Goal: Information Seeking & Learning: Learn about a topic

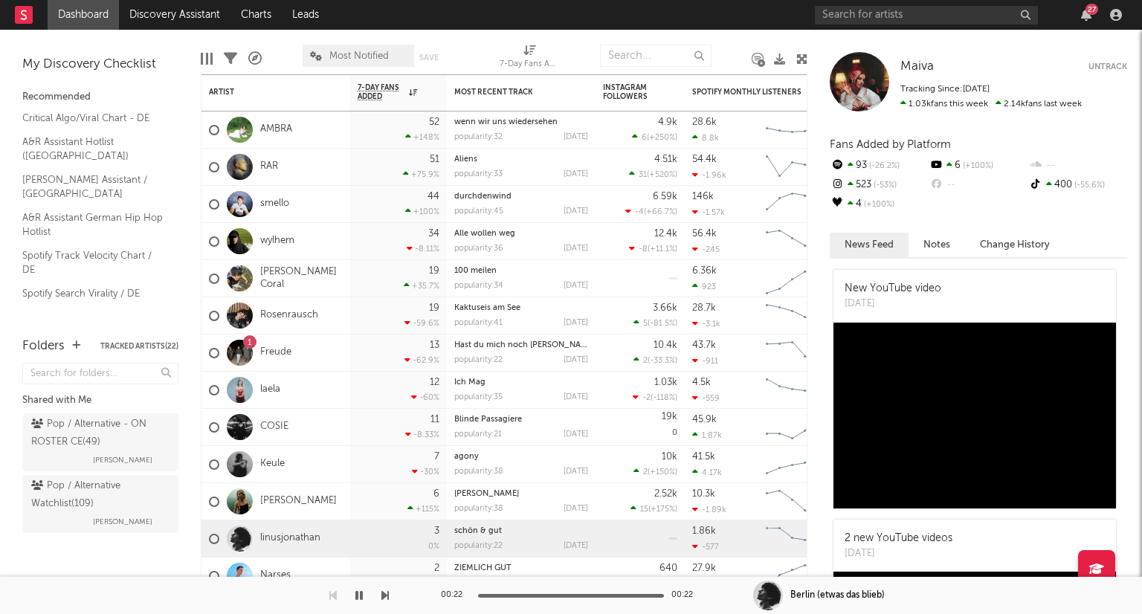
click at [286, 536] on link "linusjonathan" at bounding box center [290, 538] width 60 height 13
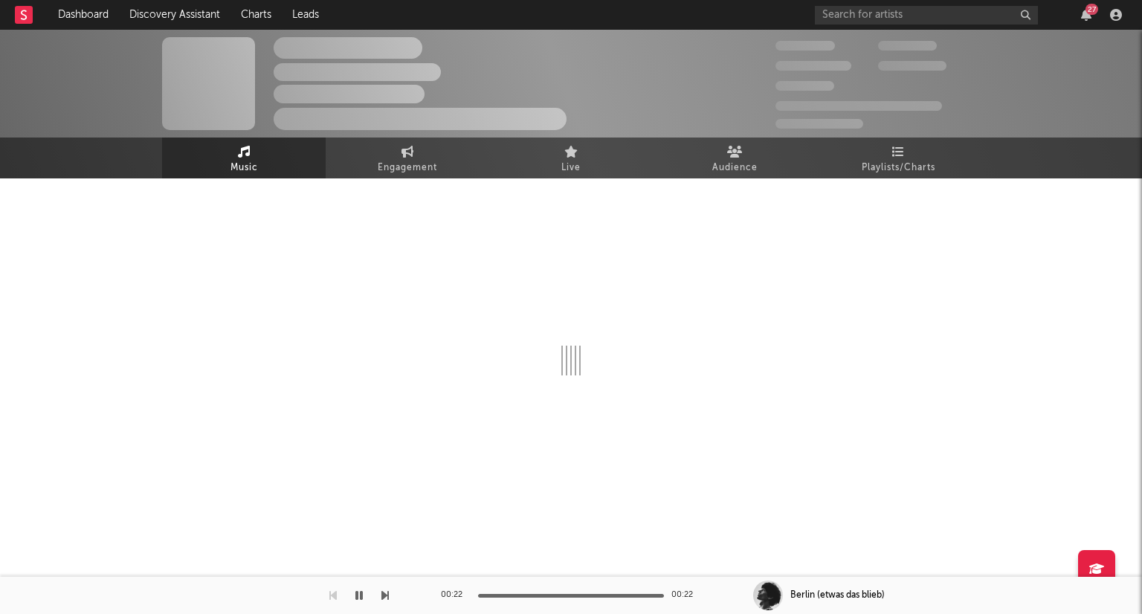
select select "1w"
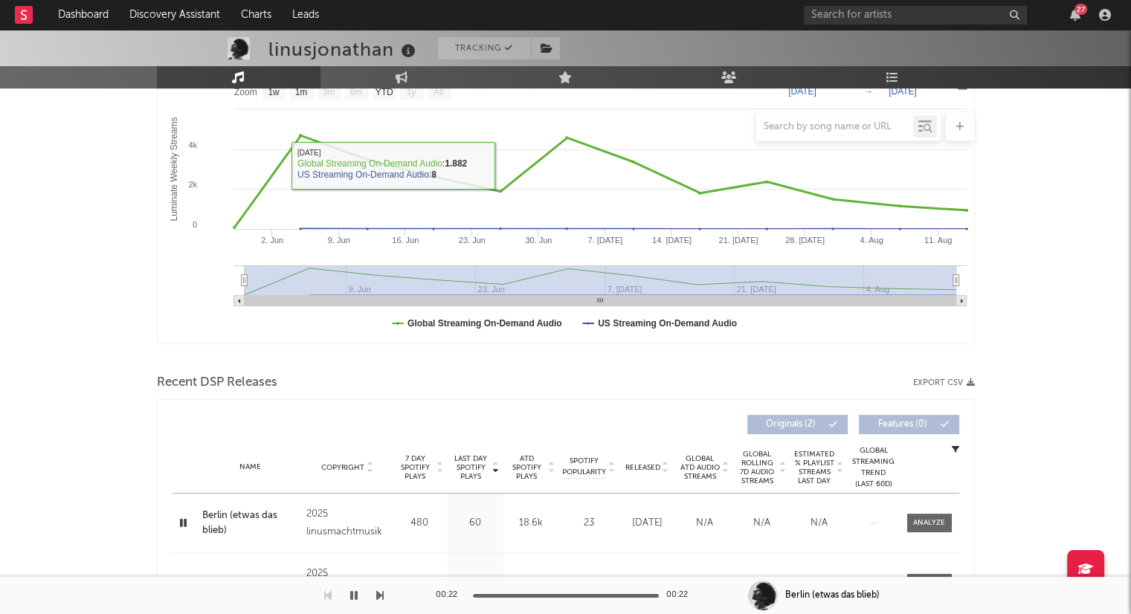
scroll to position [355, 0]
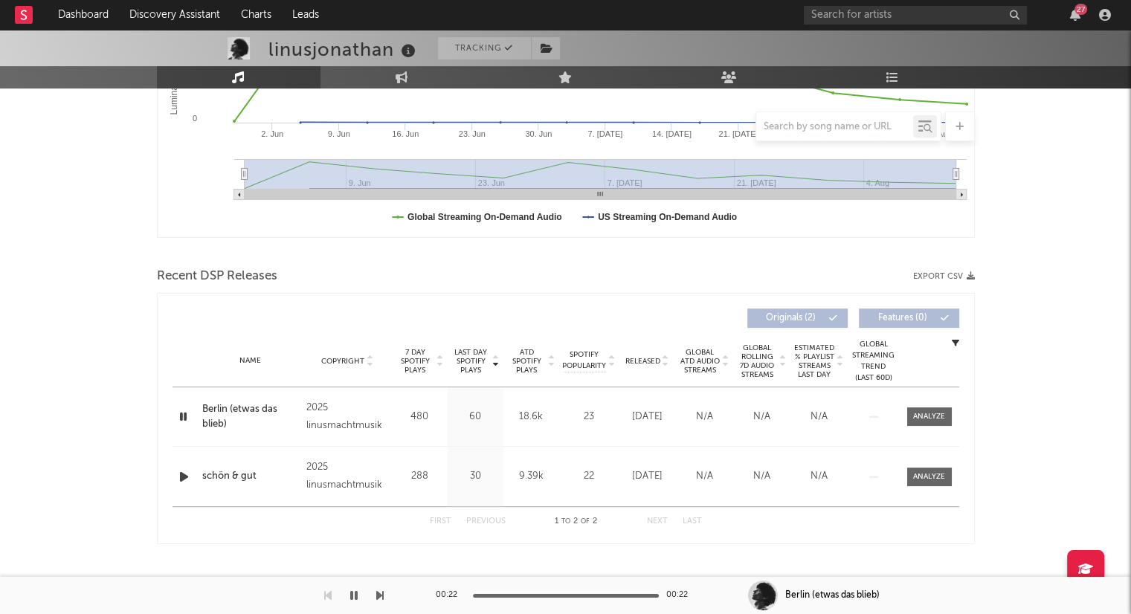
click at [657, 364] on div "Released" at bounding box center [647, 360] width 50 height 11
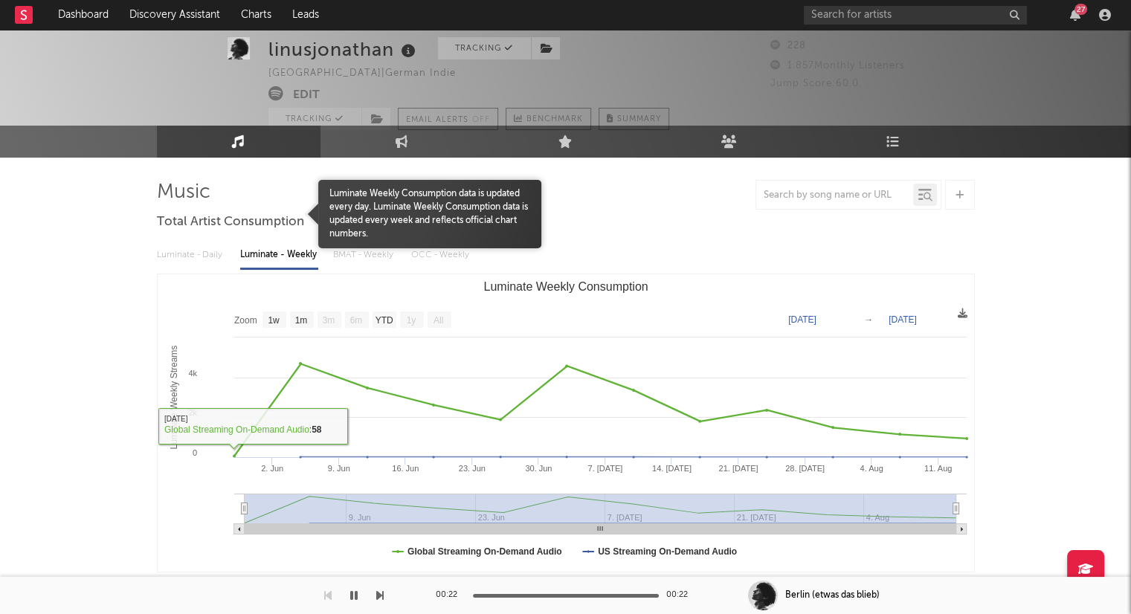
scroll to position [0, 0]
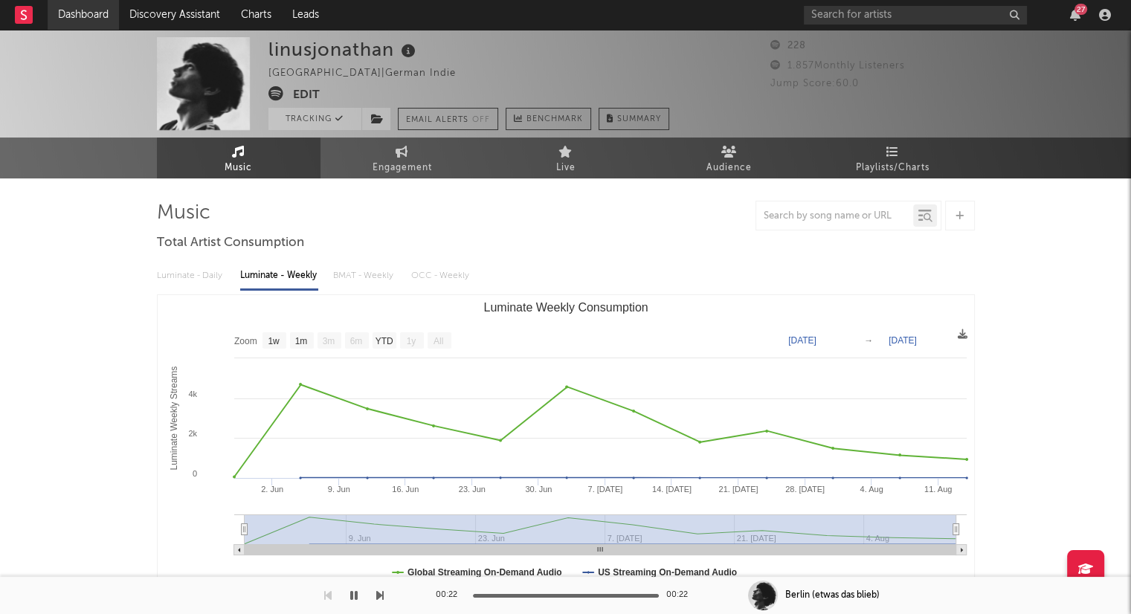
click at [94, 14] on link "Dashboard" at bounding box center [83, 15] width 71 height 30
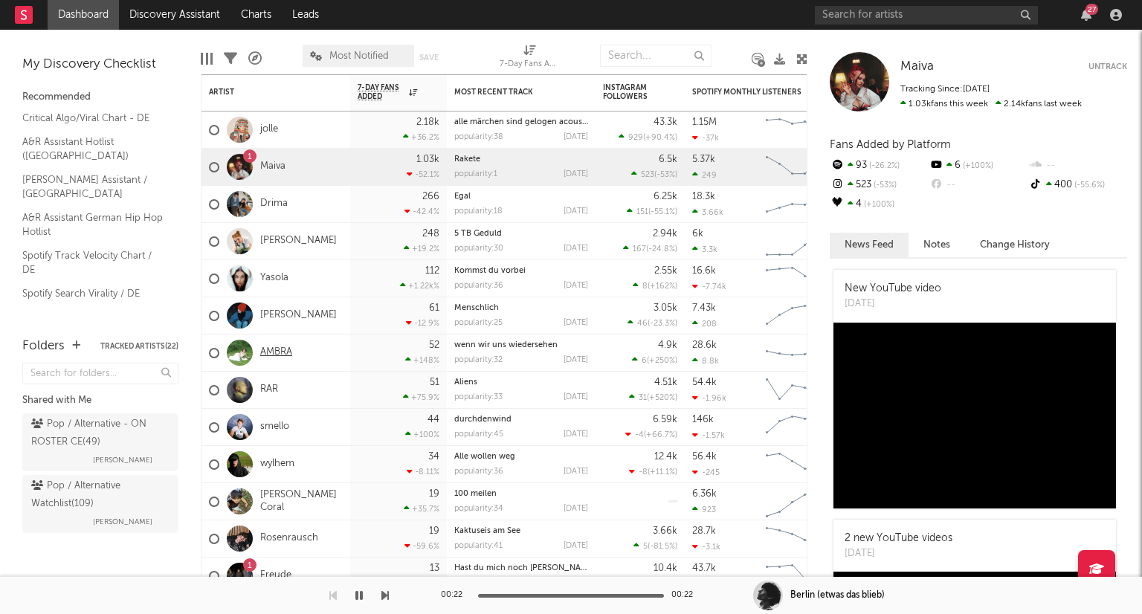
click at [272, 357] on link "AMBRA" at bounding box center [276, 352] width 32 height 13
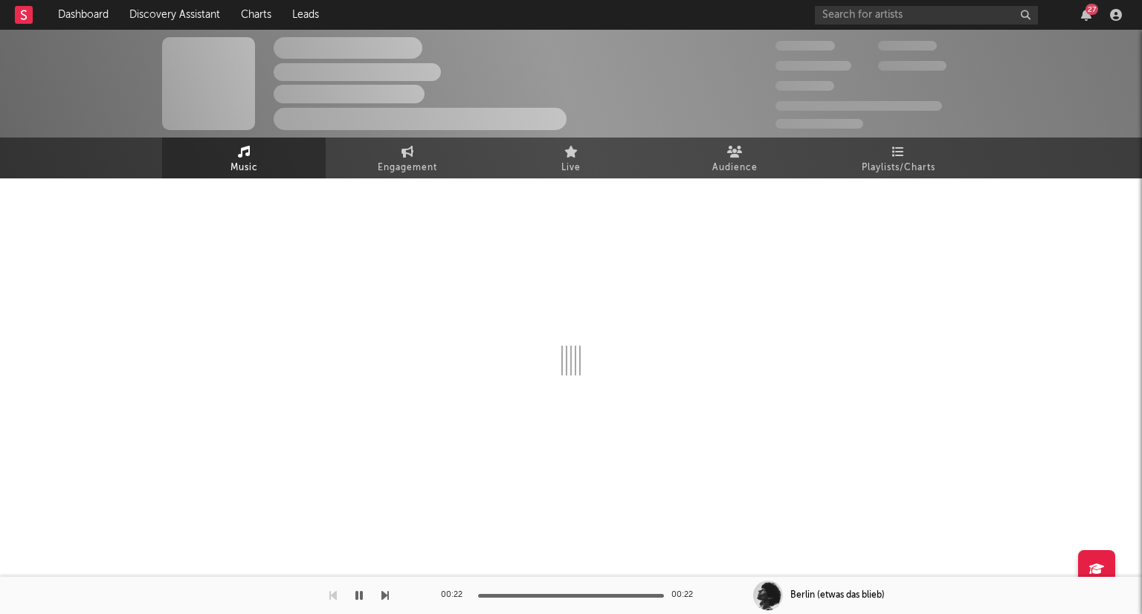
select select "6m"
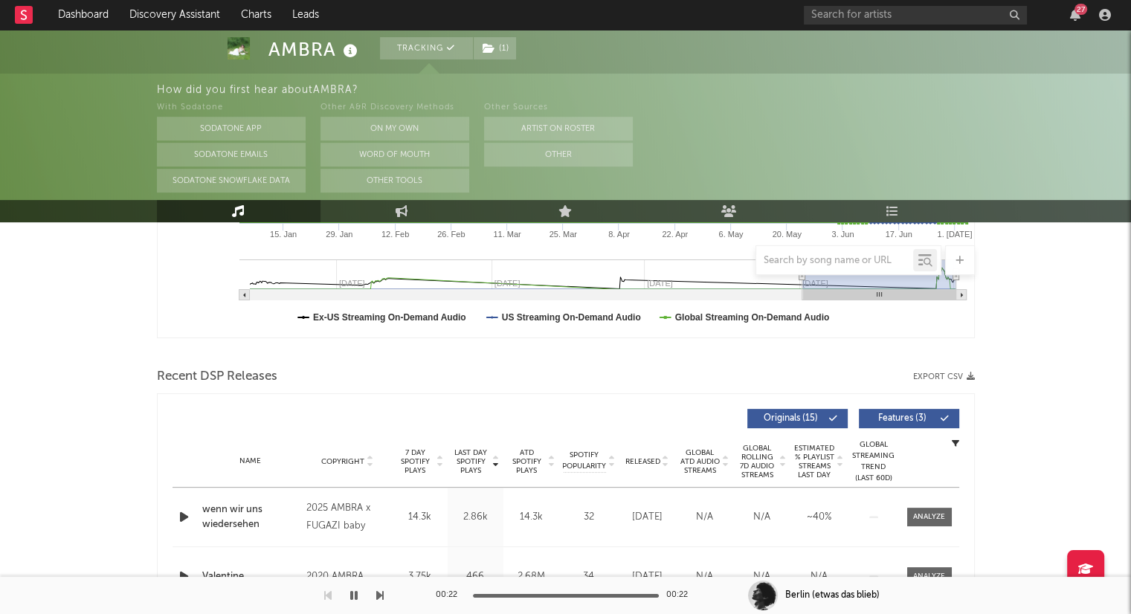
scroll to position [520, 0]
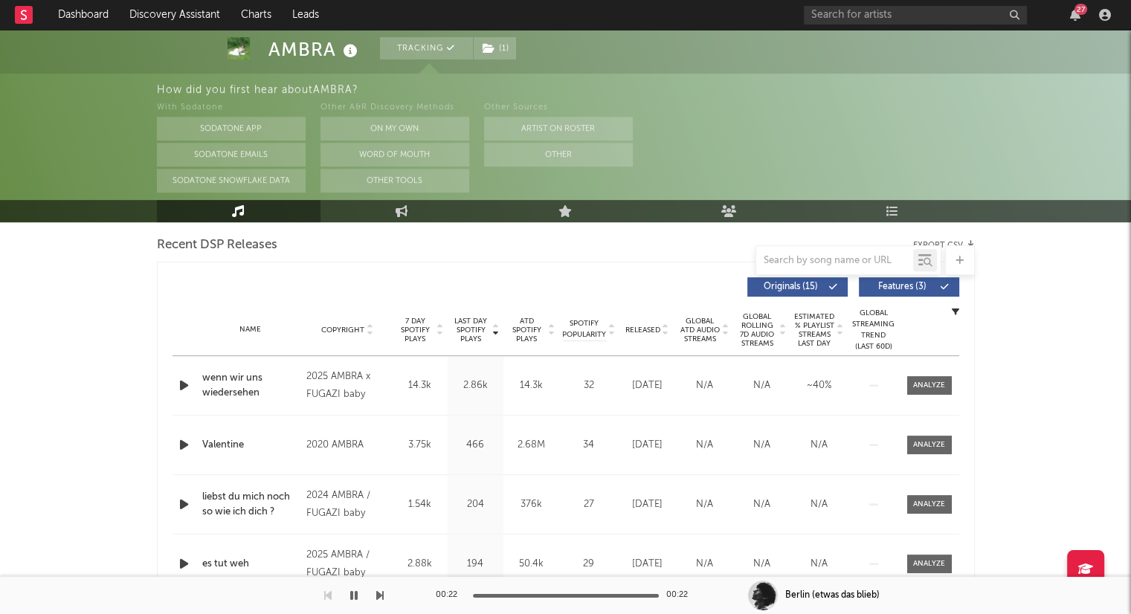
click at [663, 332] on icon at bounding box center [665, 333] width 7 height 6
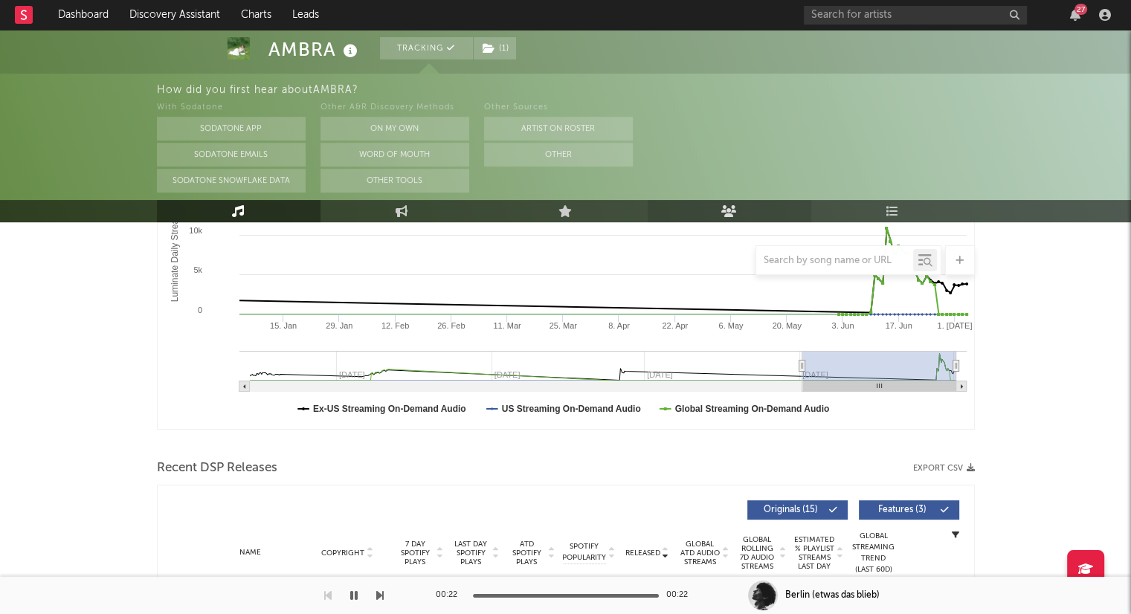
scroll to position [0, 0]
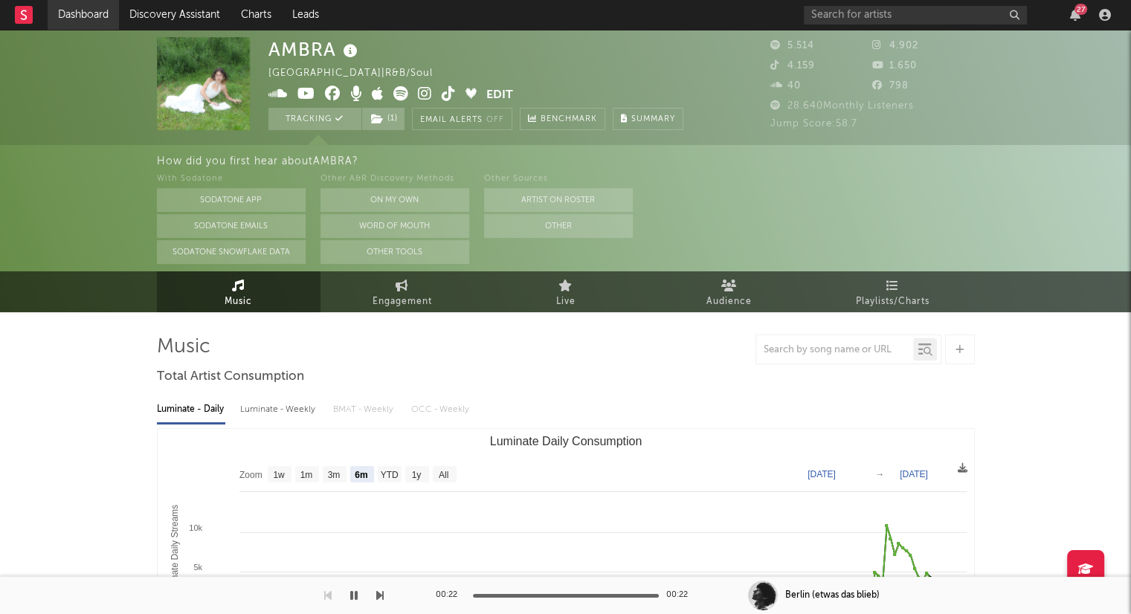
click at [101, 13] on link "Dashboard" at bounding box center [83, 15] width 71 height 30
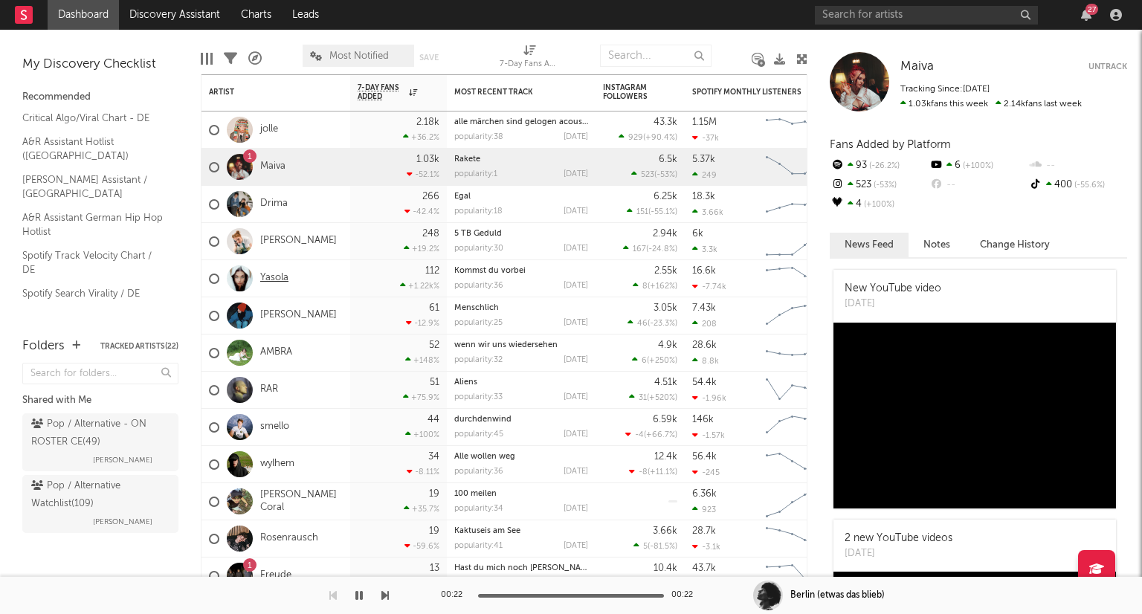
click at [269, 283] on link "Yasola" at bounding box center [274, 278] width 28 height 13
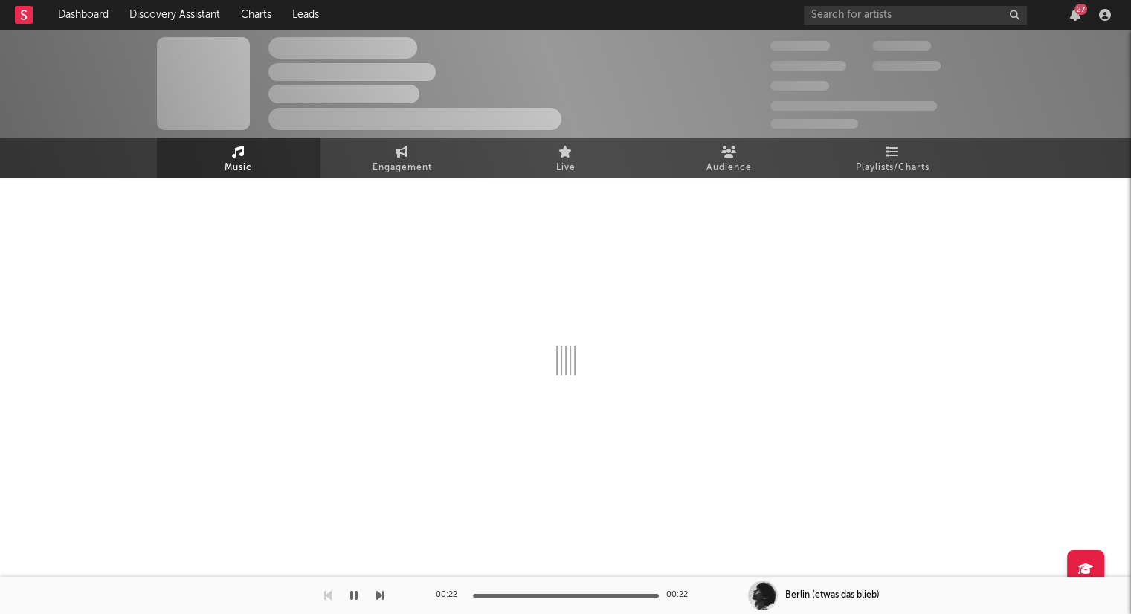
select select "1w"
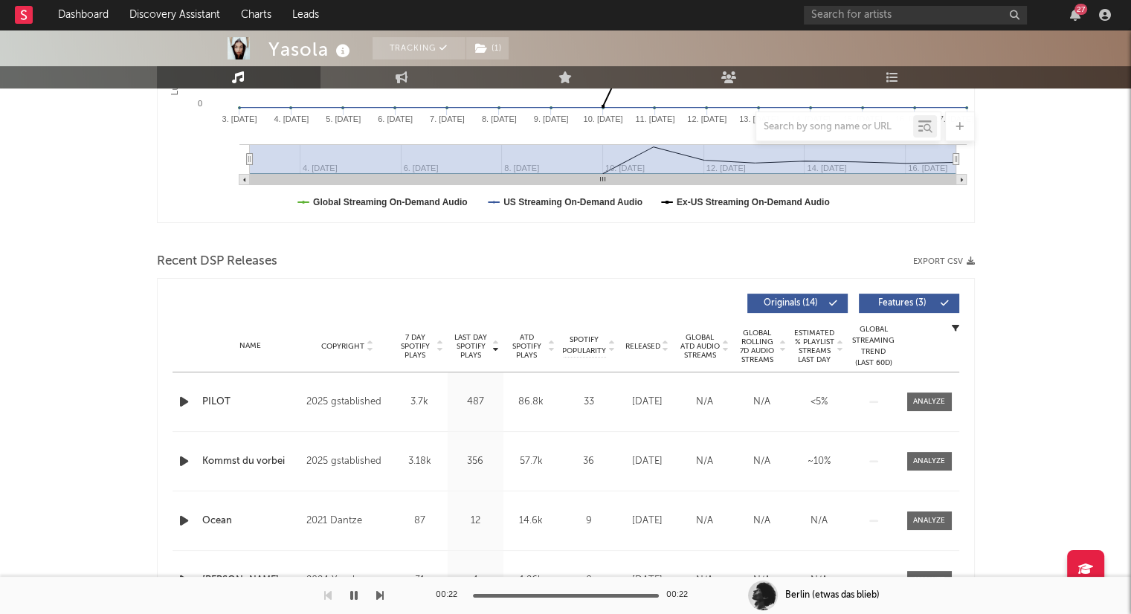
scroll to position [372, 0]
click at [665, 346] on icon at bounding box center [665, 348] width 7 height 6
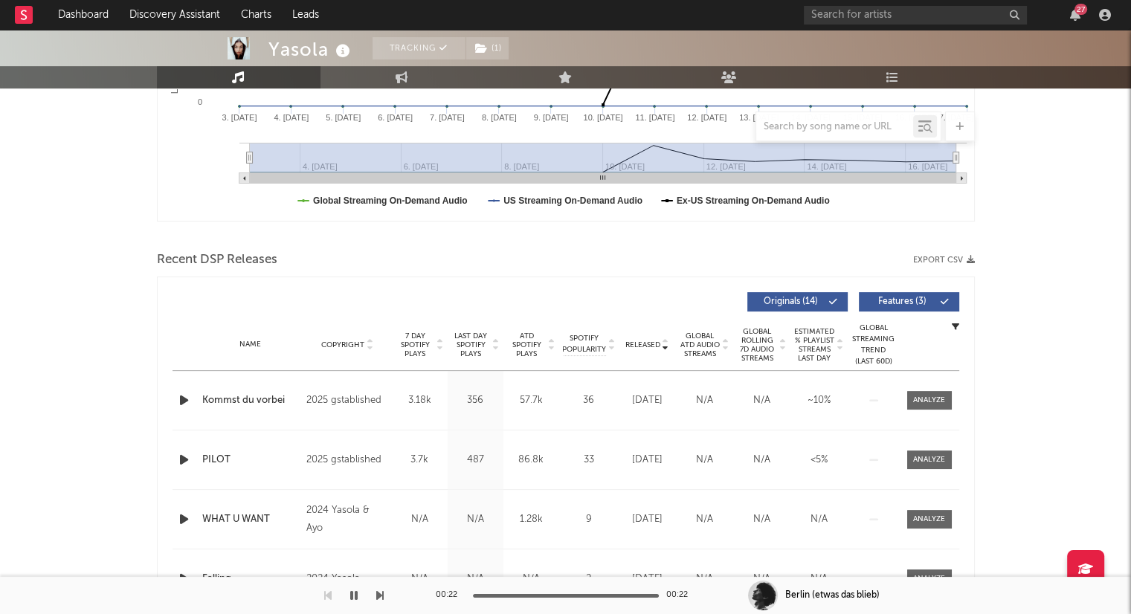
click at [187, 398] on icon "button" at bounding box center [184, 400] width 16 height 19
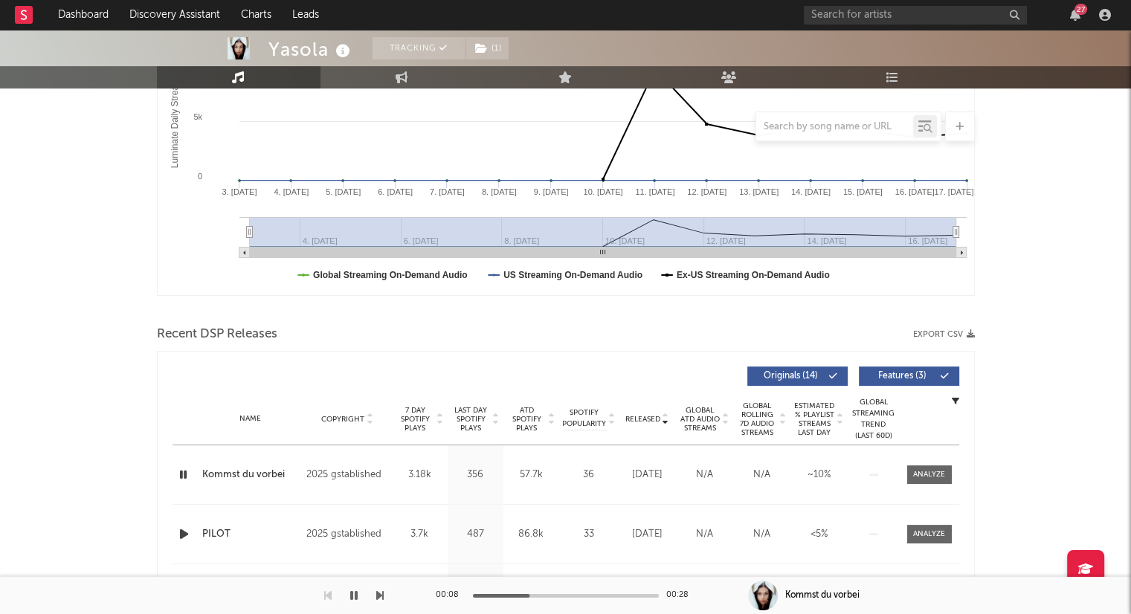
scroll to position [0, 0]
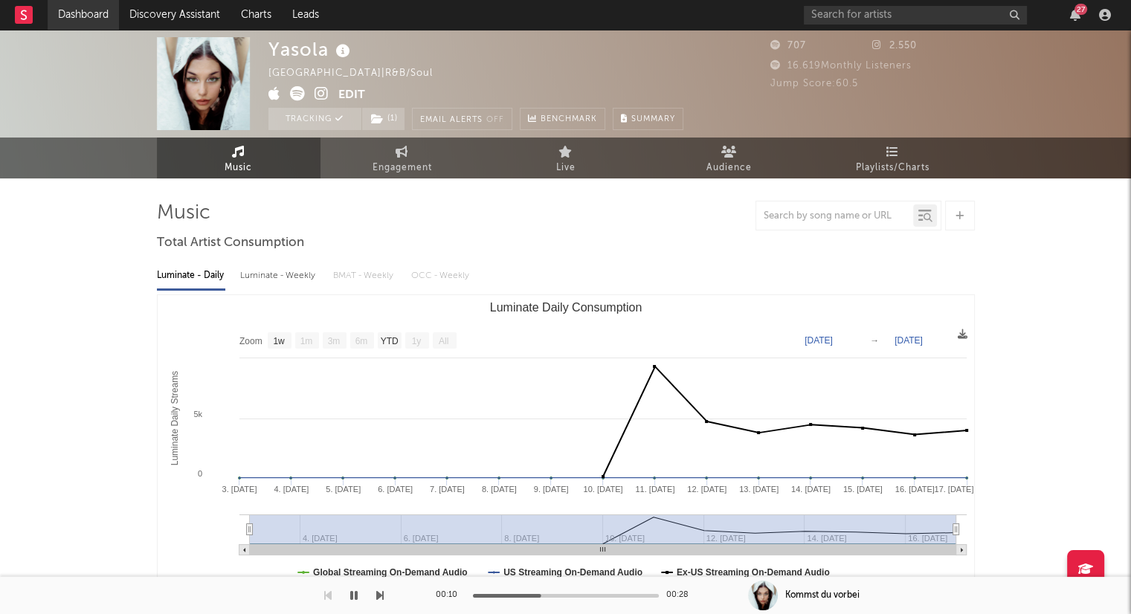
click at [92, 13] on link "Dashboard" at bounding box center [83, 15] width 71 height 30
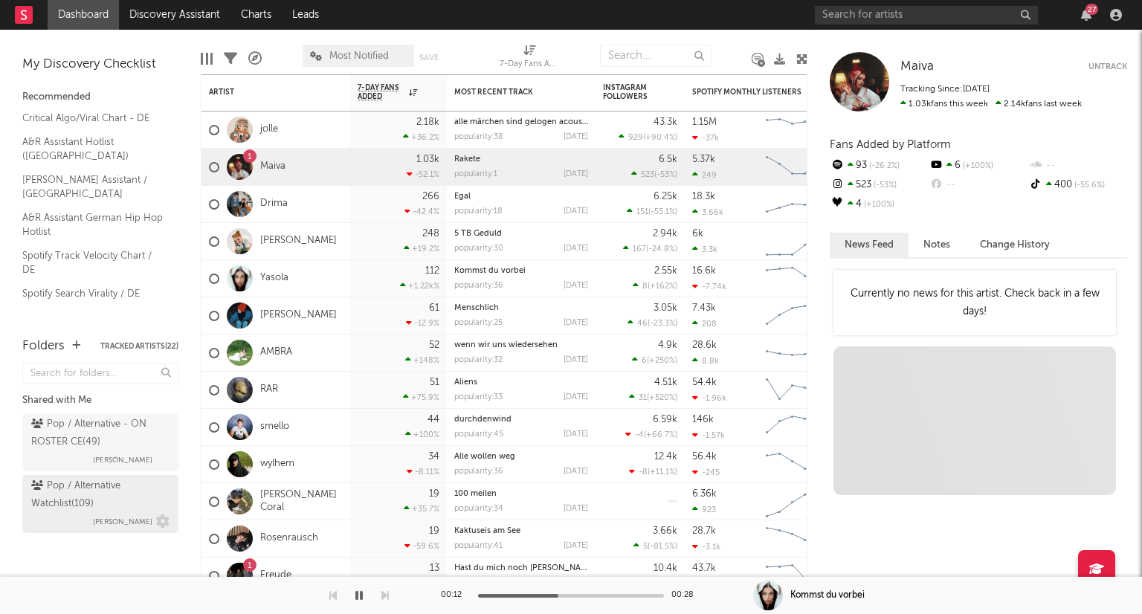
click at [125, 494] on div "Pop / Alternative Watchlist ( 109 )" at bounding box center [98, 495] width 135 height 36
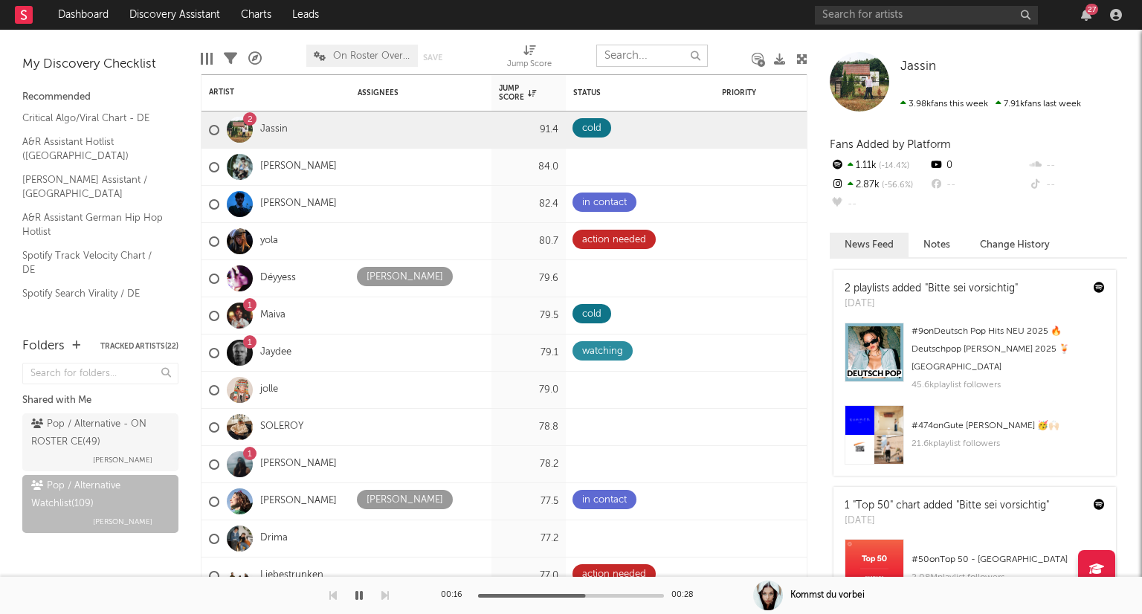
click at [647, 54] on input "text" at bounding box center [652, 56] width 112 height 22
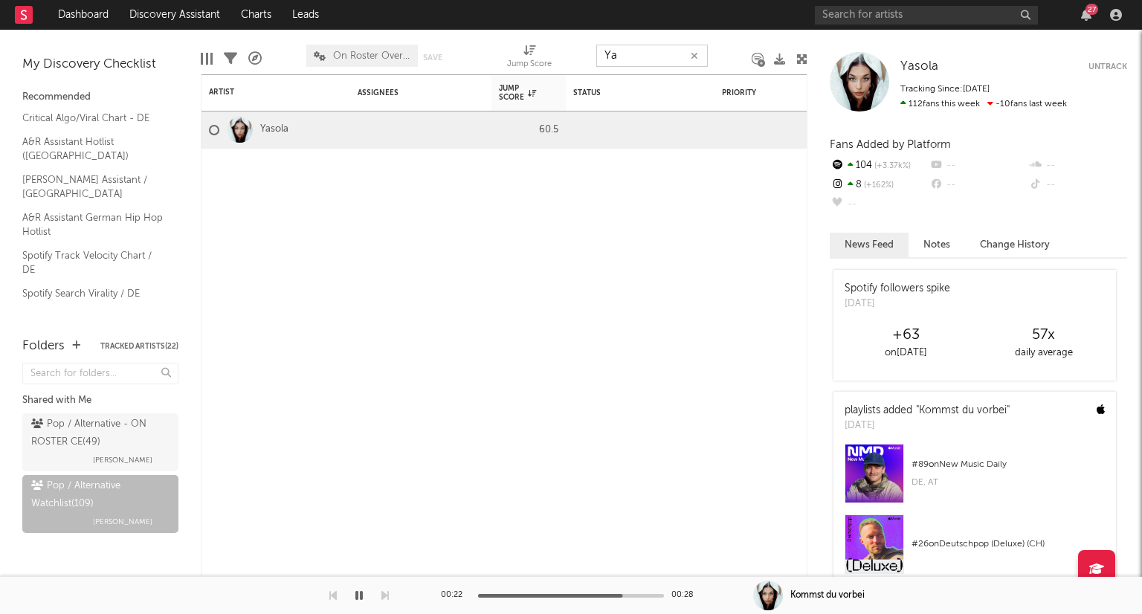
type input "Y"
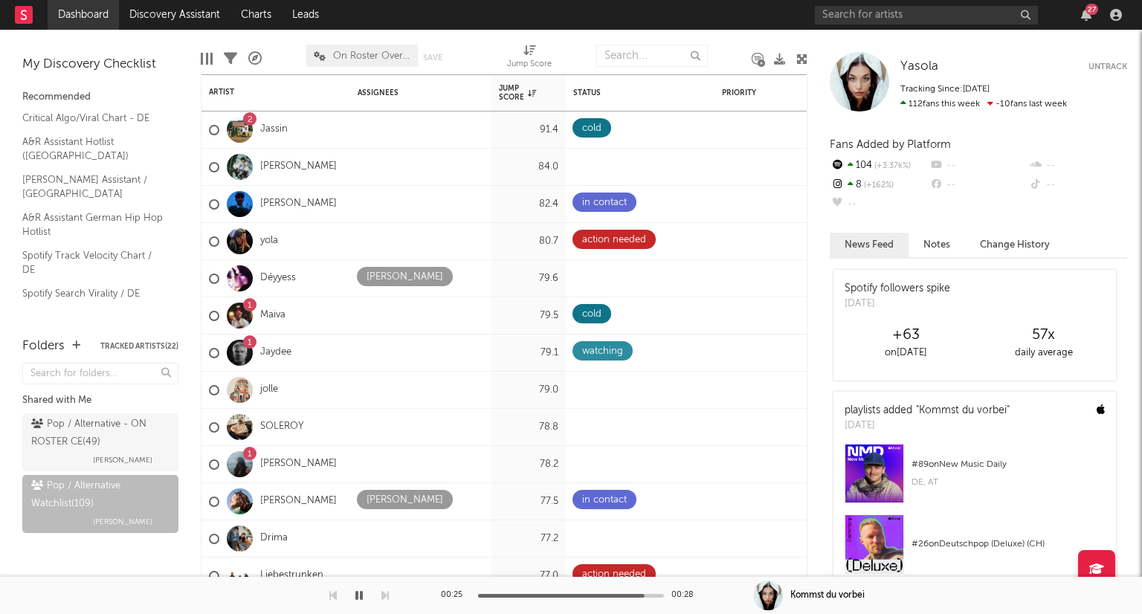
click at [69, 22] on link "Dashboard" at bounding box center [83, 15] width 71 height 30
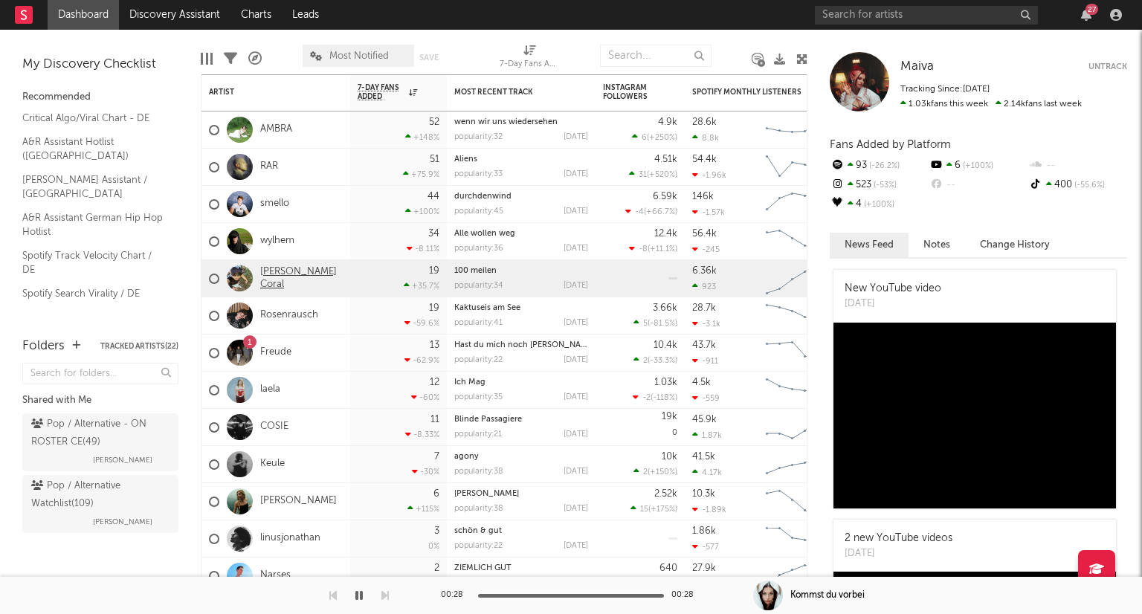
click at [296, 280] on link "[PERSON_NAME] Coral" at bounding box center [301, 278] width 83 height 25
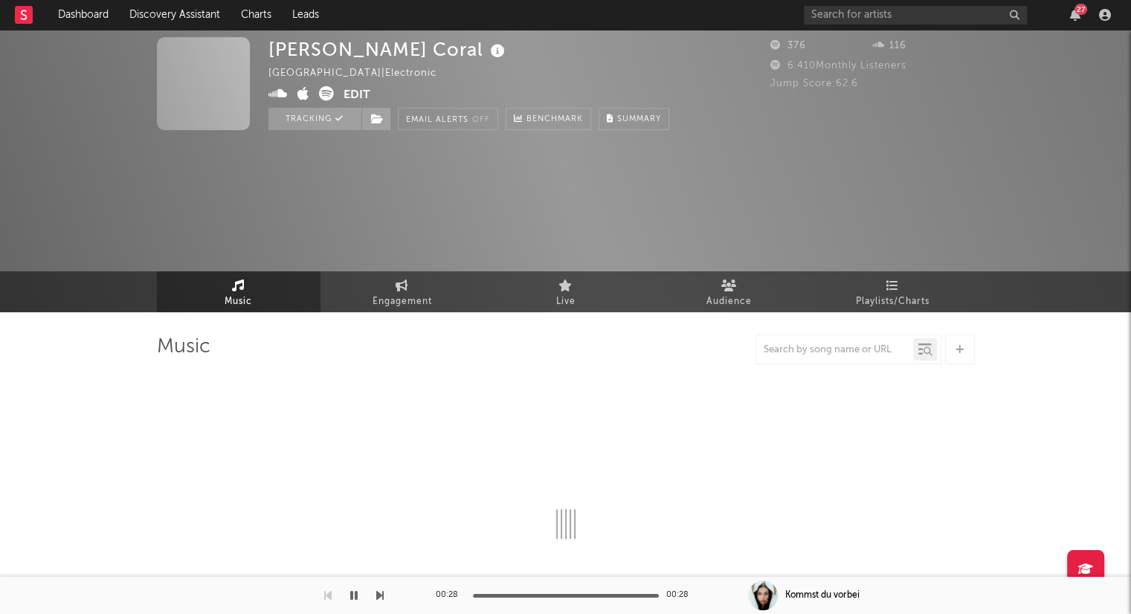
select select "1w"
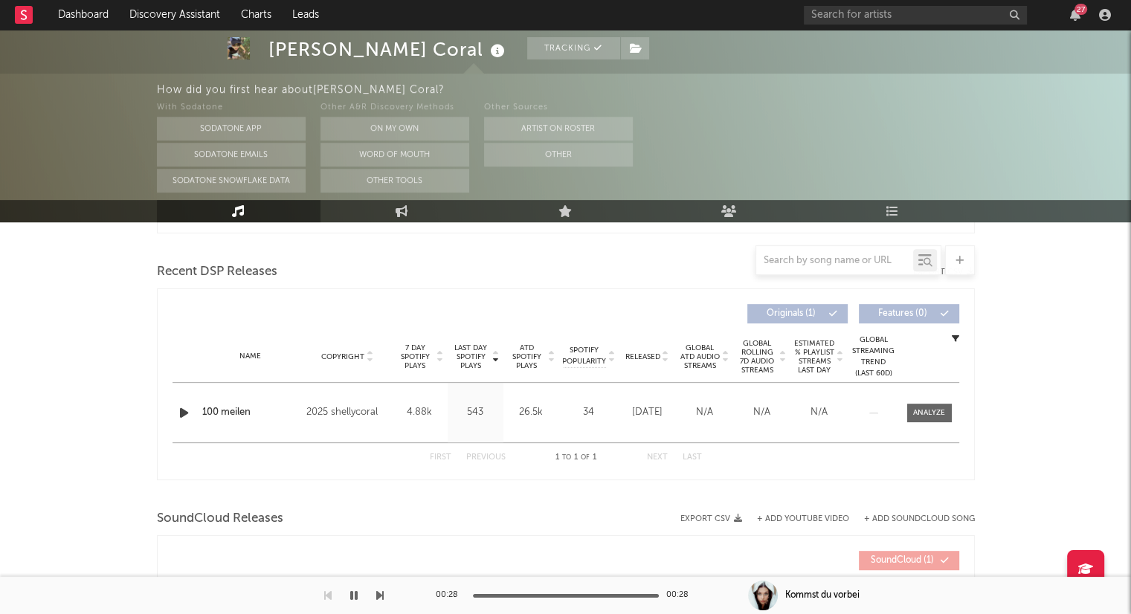
scroll to position [520, 0]
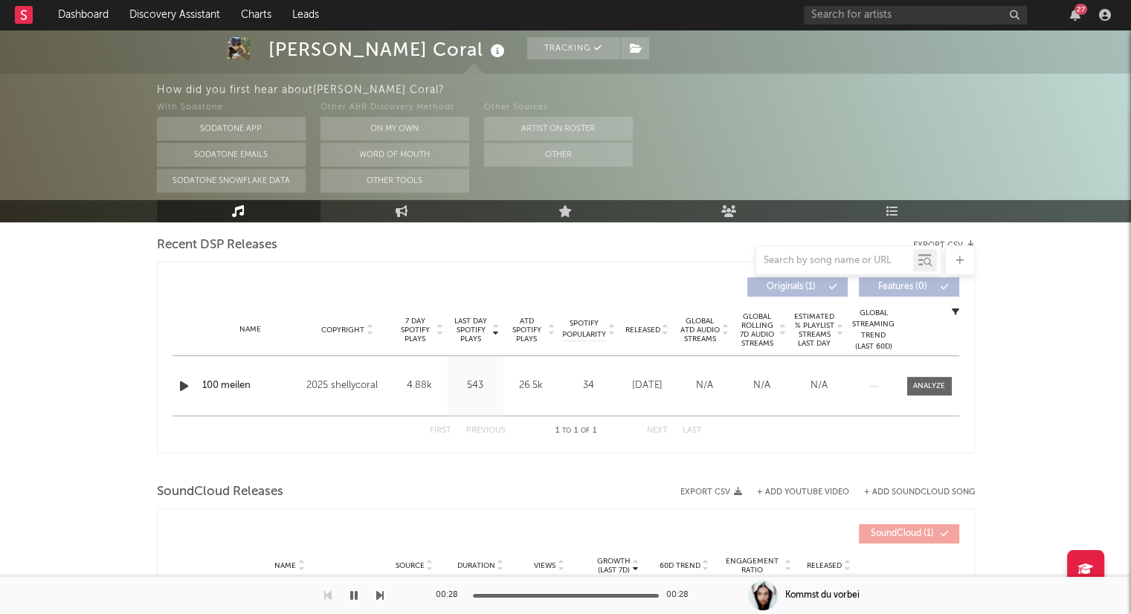
click at [186, 381] on icon "button" at bounding box center [184, 386] width 16 height 19
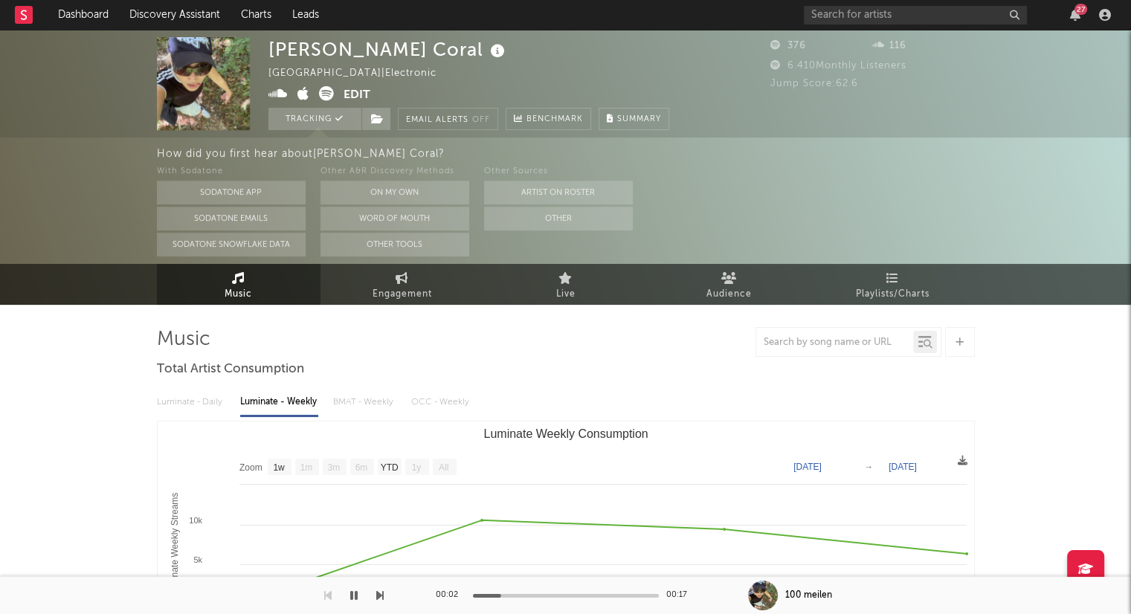
scroll to position [0, 0]
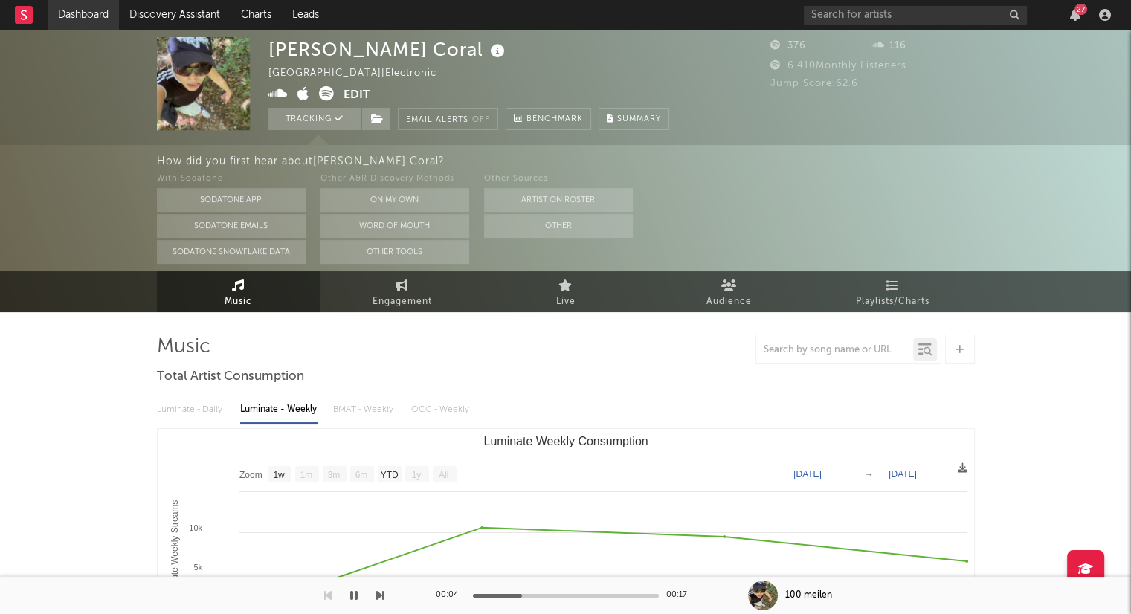
click at [94, 7] on link "Dashboard" at bounding box center [83, 15] width 71 height 30
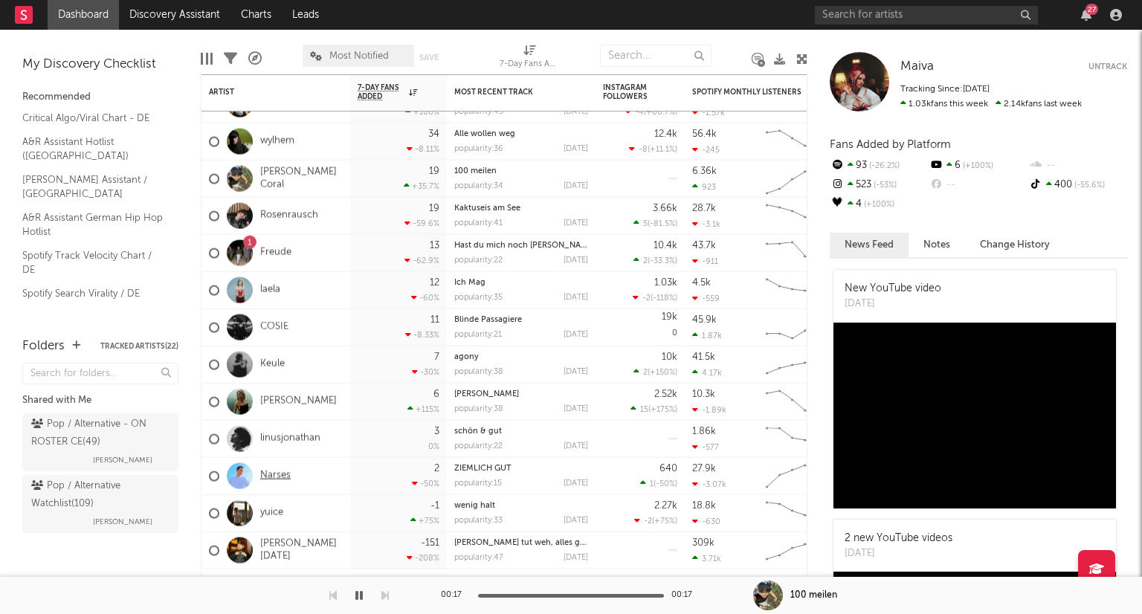
click at [283, 474] on link "Narses" at bounding box center [275, 476] width 30 height 13
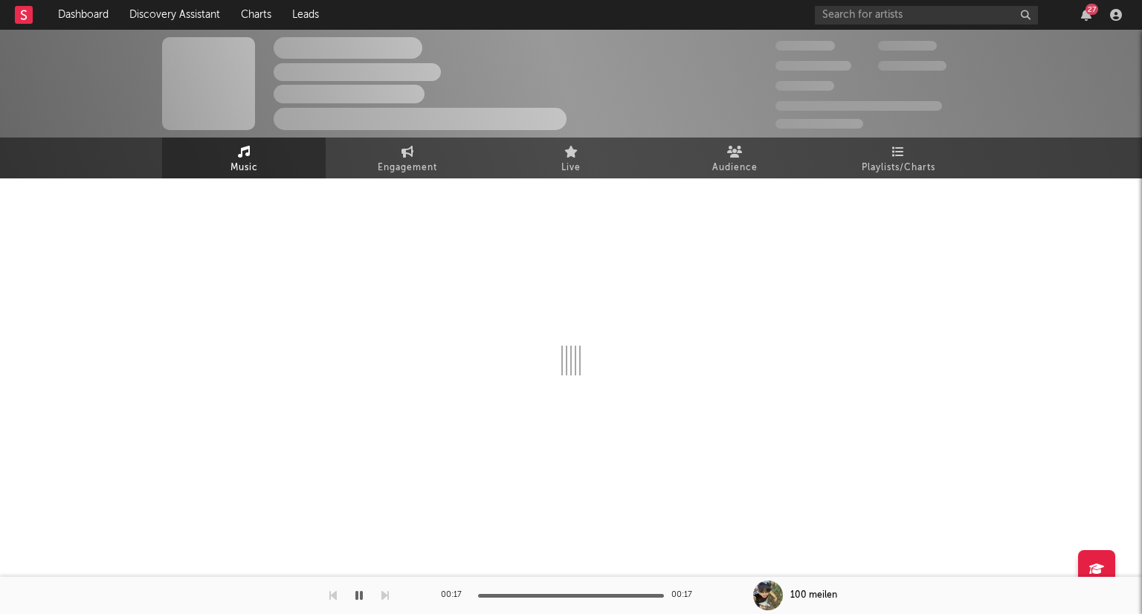
select select "1w"
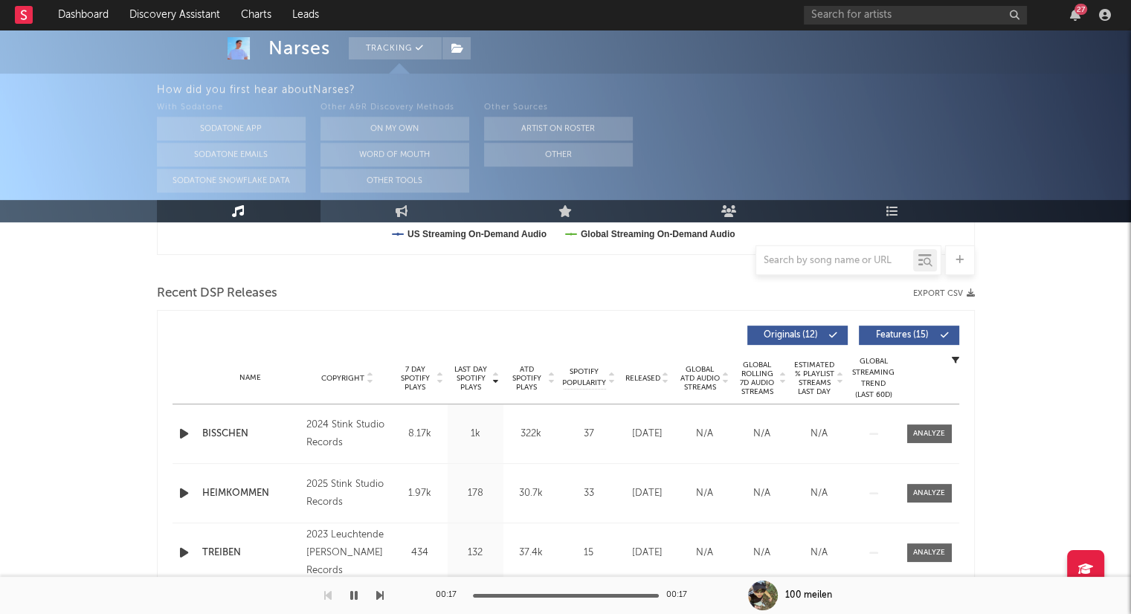
scroll to position [520, 0]
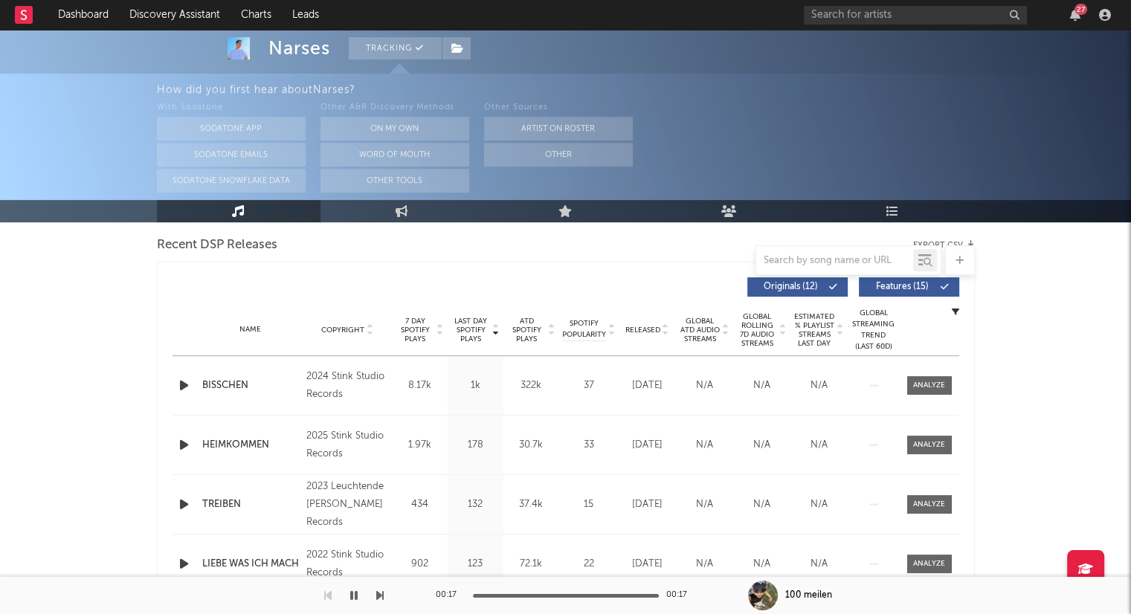
click at [665, 332] on icon at bounding box center [665, 333] width 7 height 6
click at [182, 387] on icon "button" at bounding box center [184, 385] width 16 height 19
drag, startPoint x: 543, startPoint y: 593, endPoint x: 586, endPoint y: 595, distance: 43.2
click at [586, 595] on div "00:05 00:16" at bounding box center [566, 595] width 260 height 37
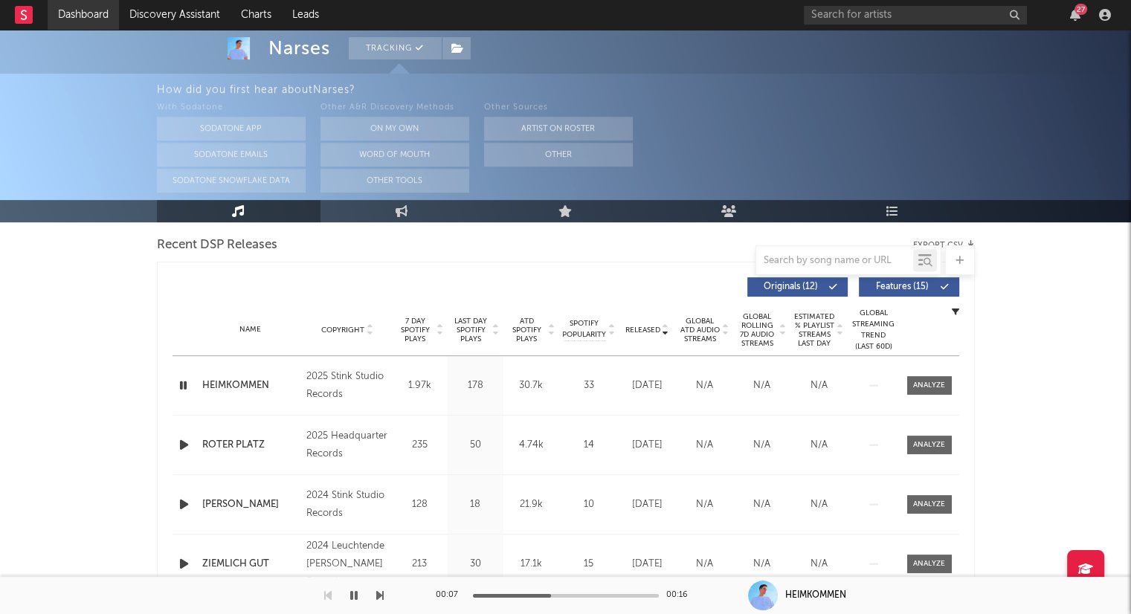
click at [74, 14] on link "Dashboard" at bounding box center [83, 15] width 71 height 30
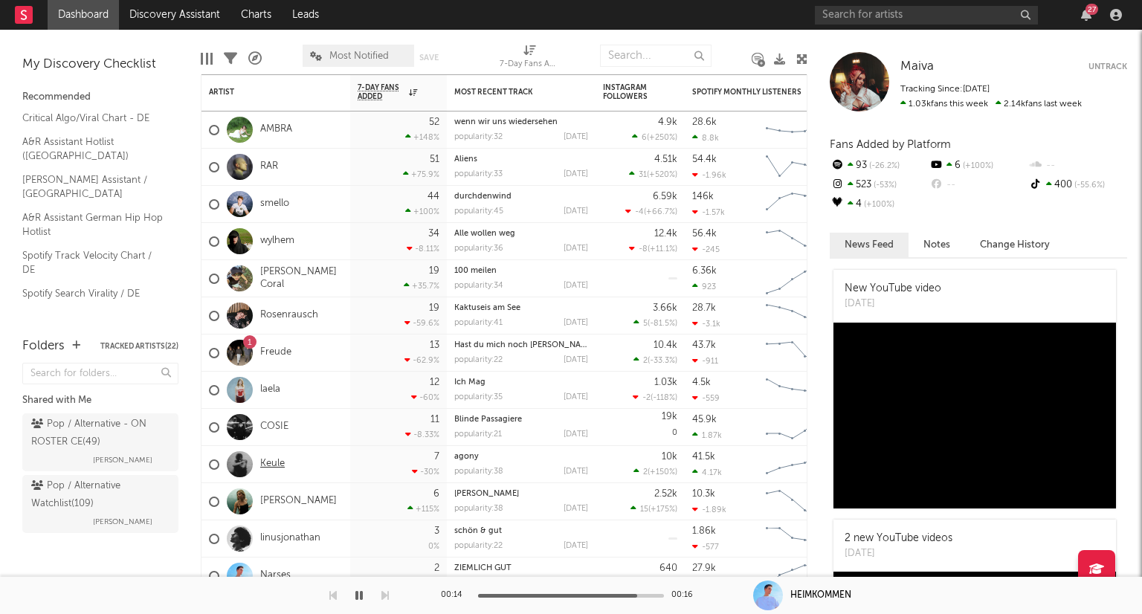
click at [275, 465] on link "Keule" at bounding box center [272, 464] width 25 height 13
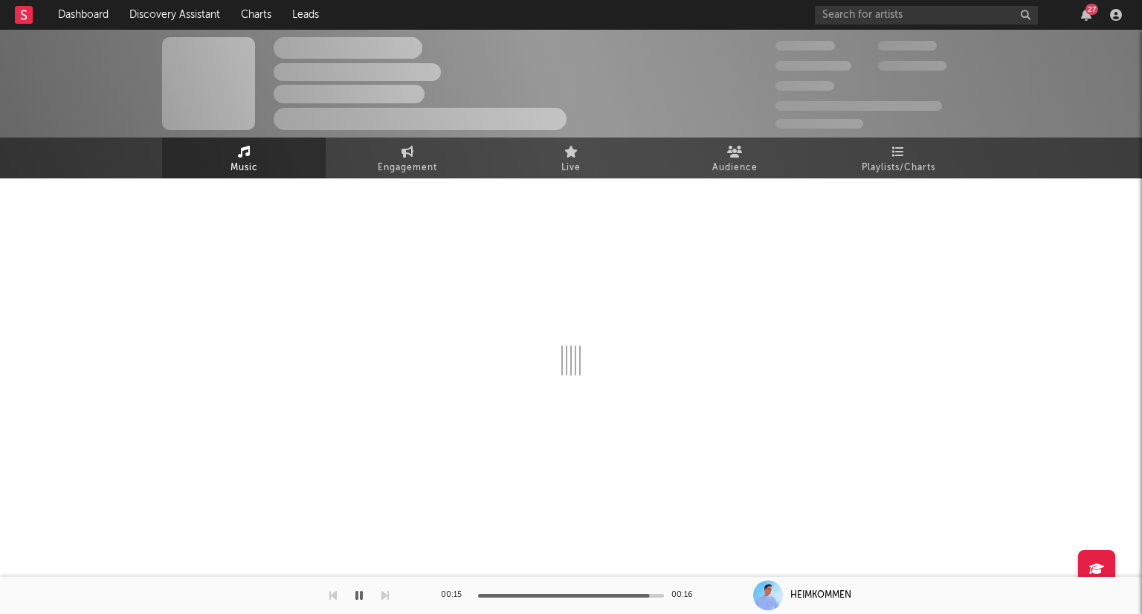
select select "6m"
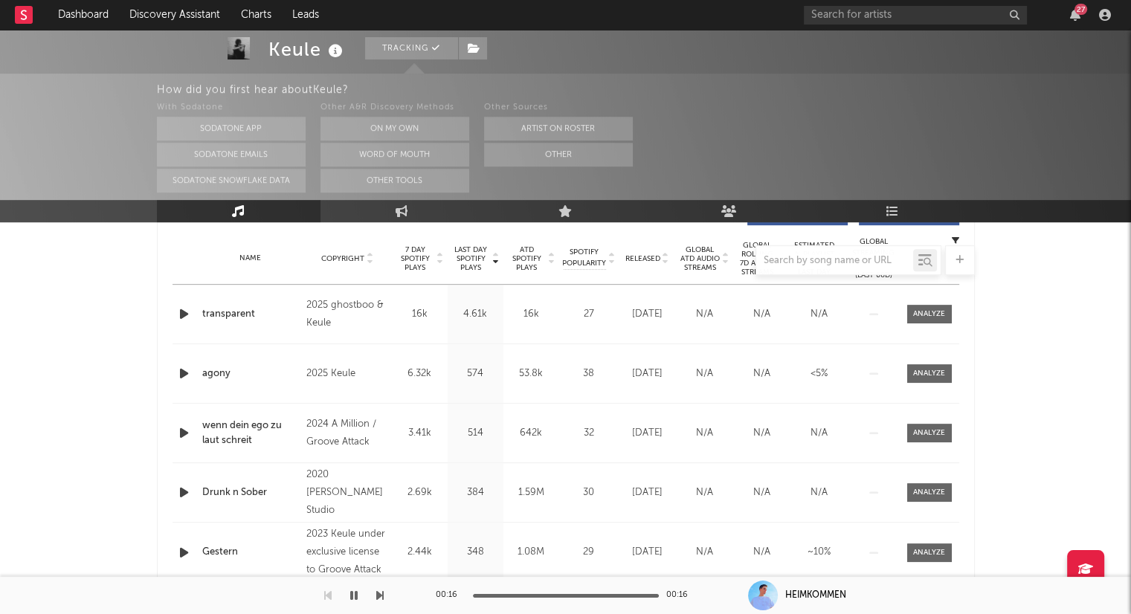
scroll to position [595, 0]
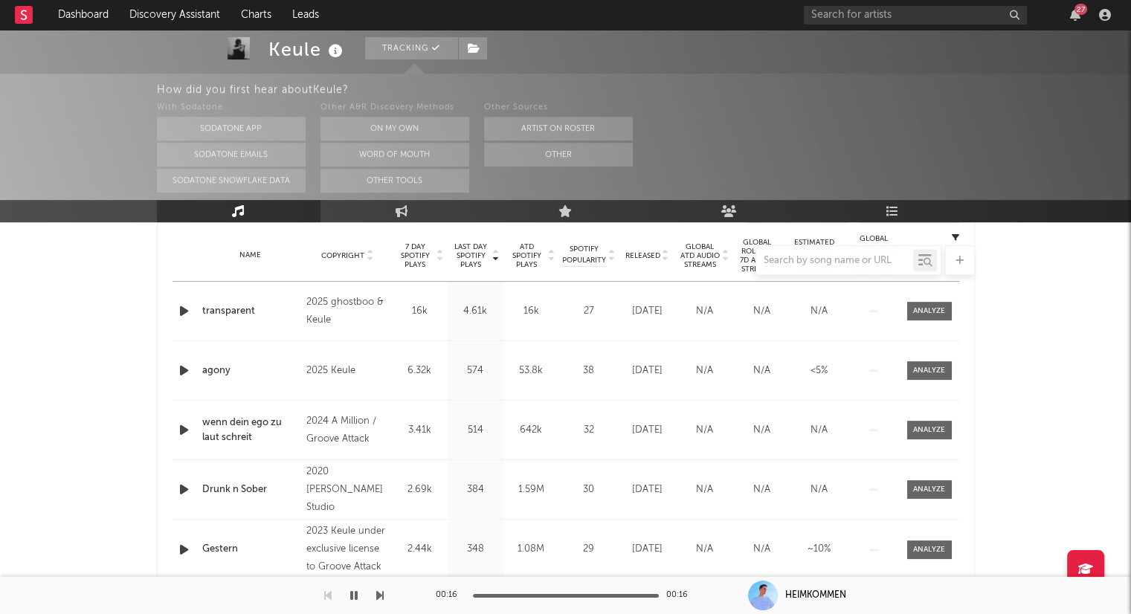
click at [182, 312] on icon "button" at bounding box center [184, 311] width 16 height 19
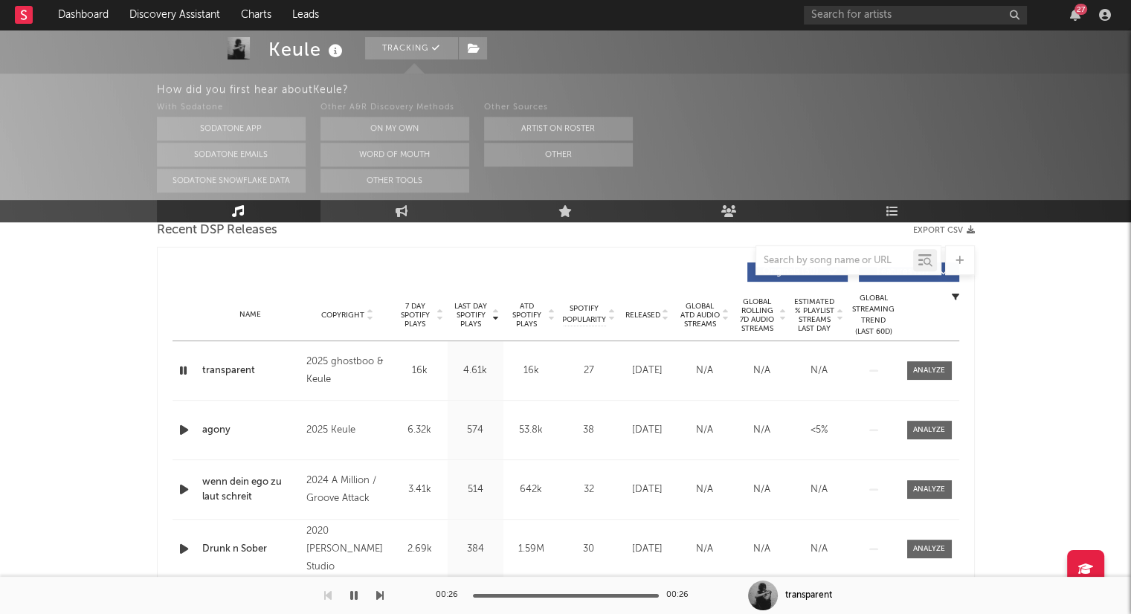
scroll to position [520, 0]
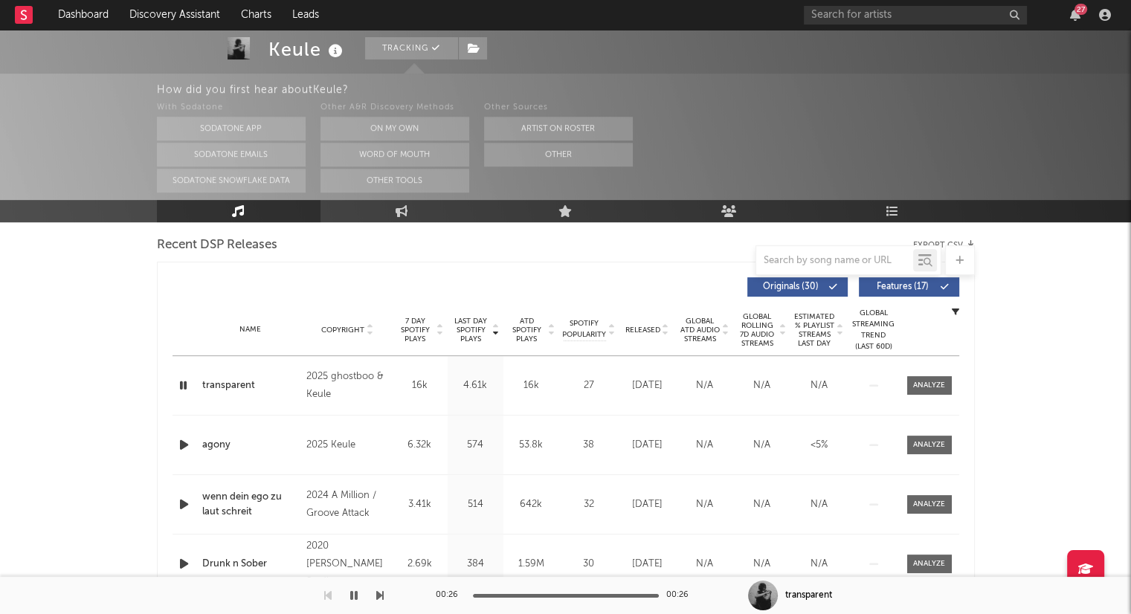
click at [667, 334] on icon at bounding box center [665, 333] width 7 height 6
click at [184, 444] on icon "button" at bounding box center [184, 445] width 16 height 19
click at [181, 501] on icon "button" at bounding box center [184, 504] width 16 height 19
click at [506, 595] on div at bounding box center [566, 596] width 186 height 4
click at [551, 594] on div at bounding box center [566, 596] width 186 height 4
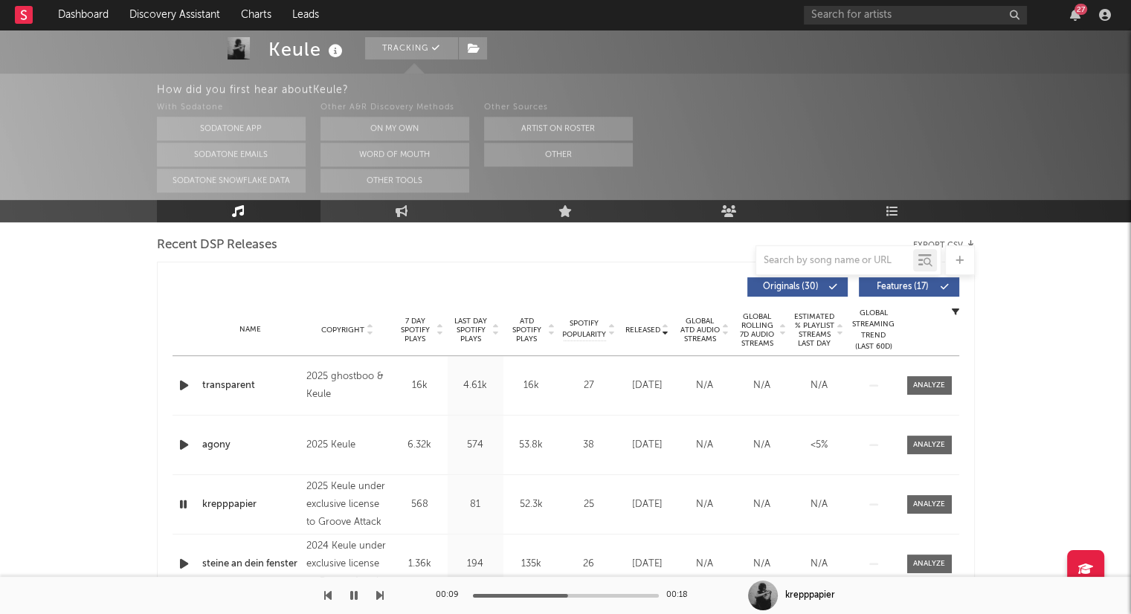
click at [586, 590] on div "00:09 00:18" at bounding box center [566, 595] width 260 height 37
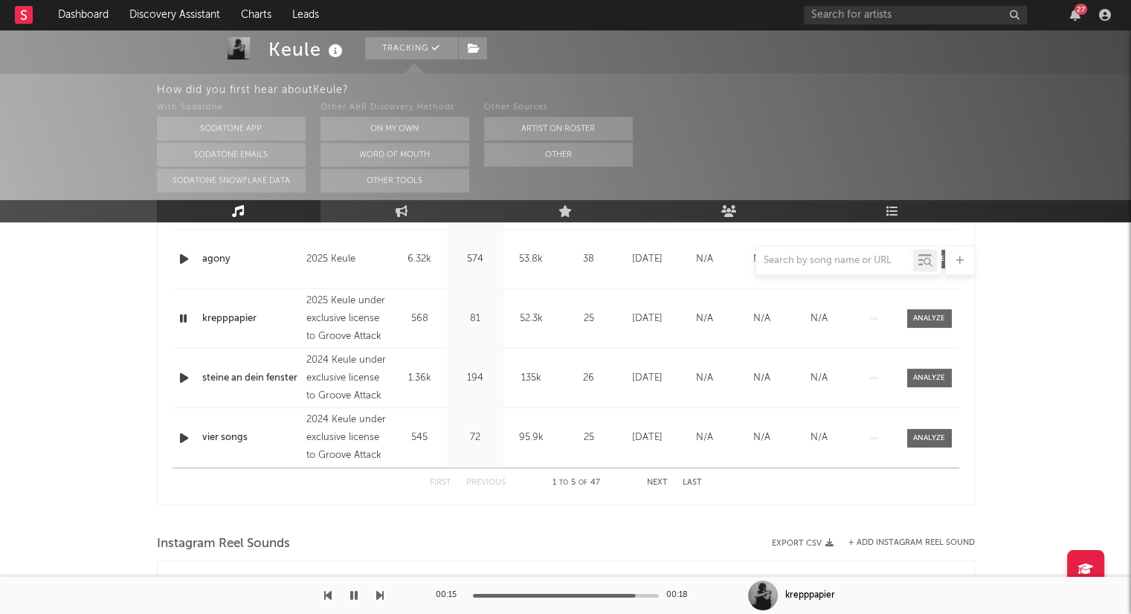
scroll to position [743, 0]
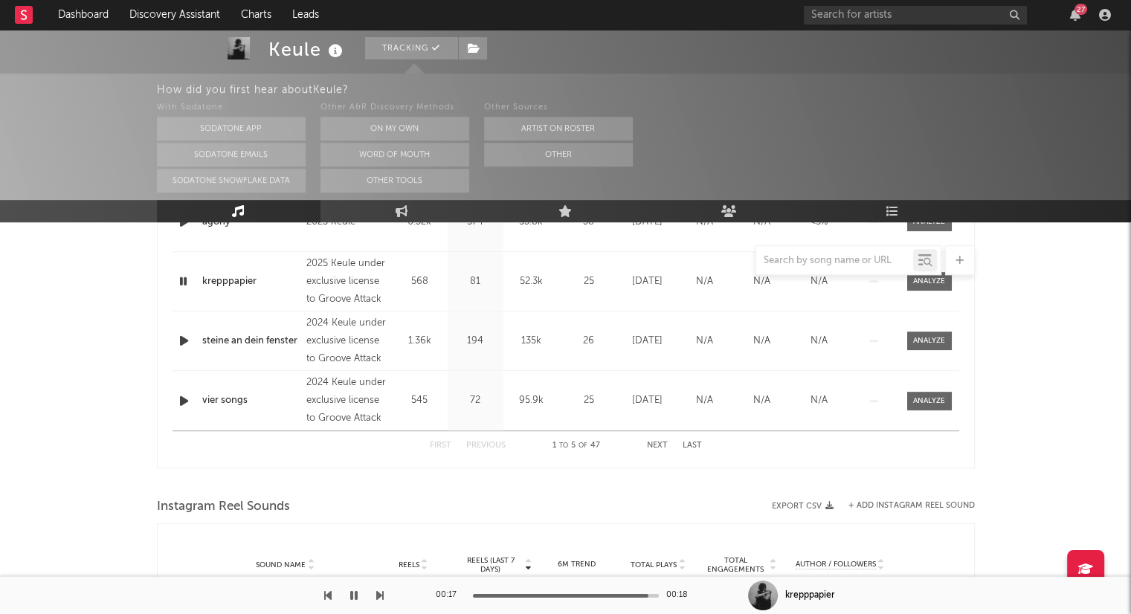
click at [179, 343] on icon "button" at bounding box center [184, 341] width 16 height 19
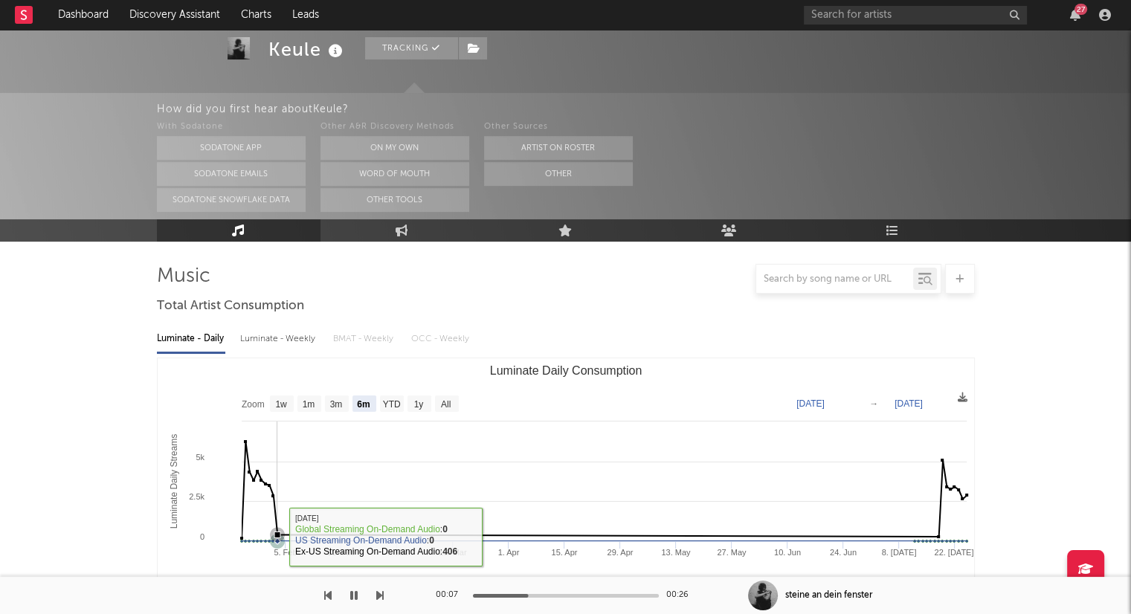
scroll to position [0, 0]
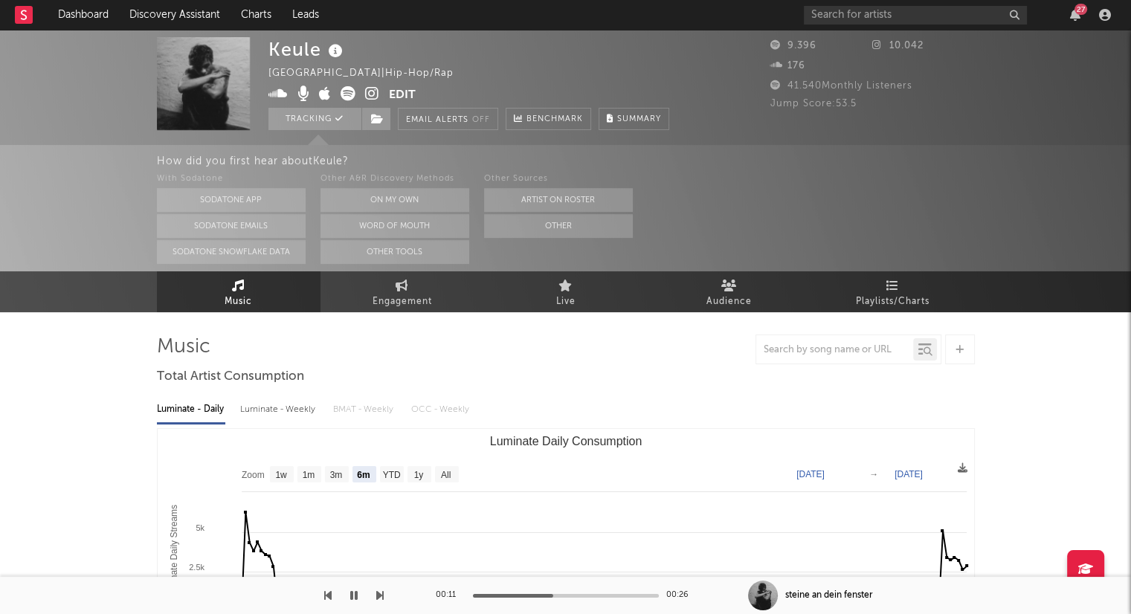
click at [357, 600] on icon "button" at bounding box center [353, 596] width 7 height 12
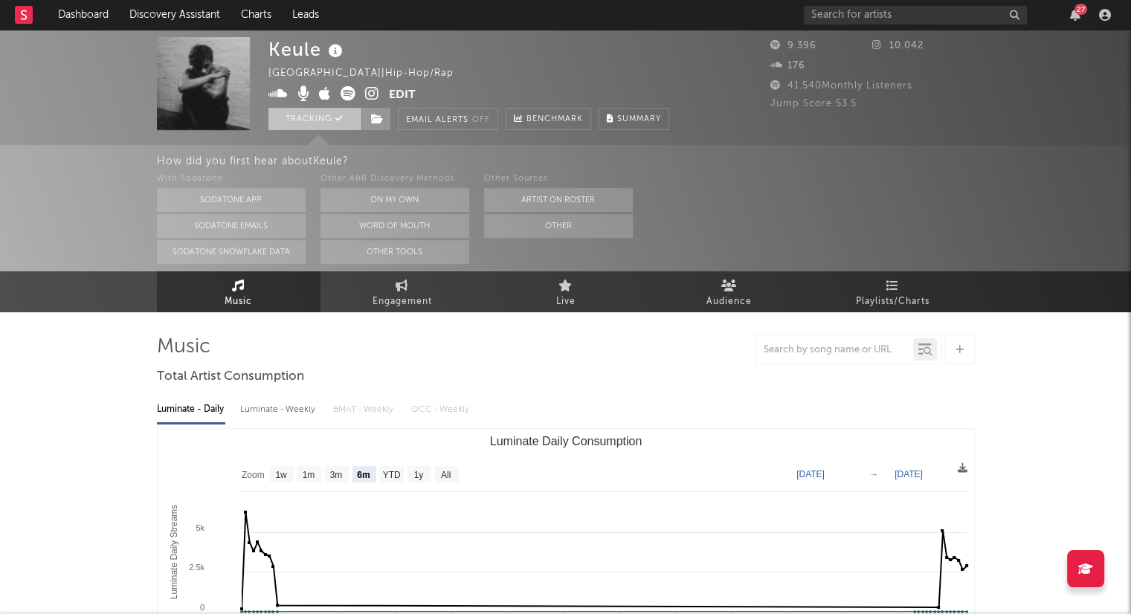
click at [335, 116] on button "Tracking" at bounding box center [314, 119] width 93 height 22
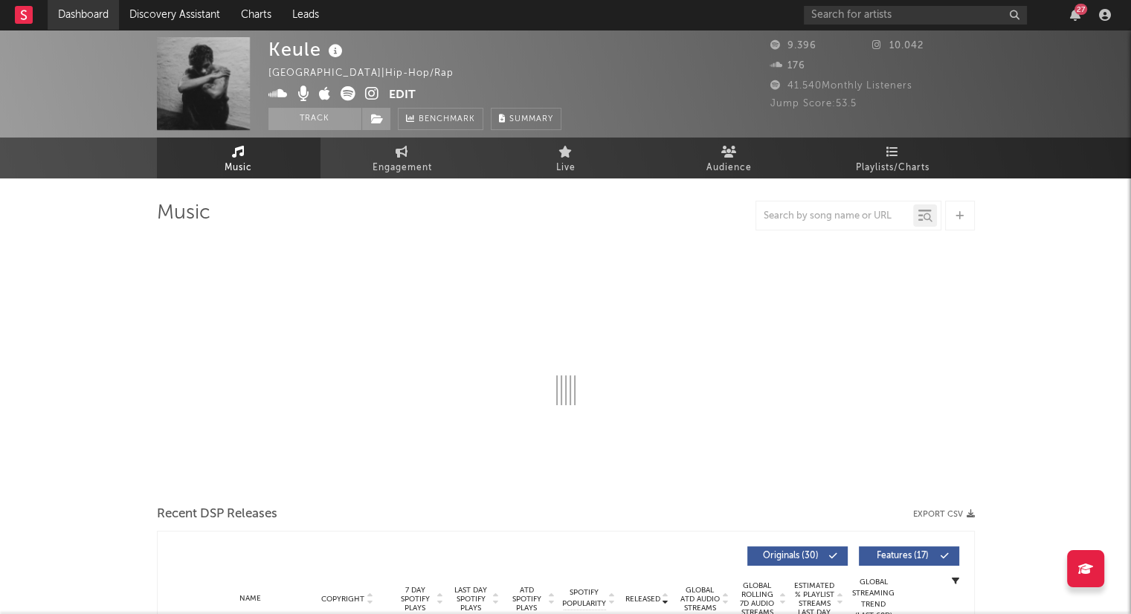
click at [80, 4] on link "Dashboard" at bounding box center [83, 15] width 71 height 30
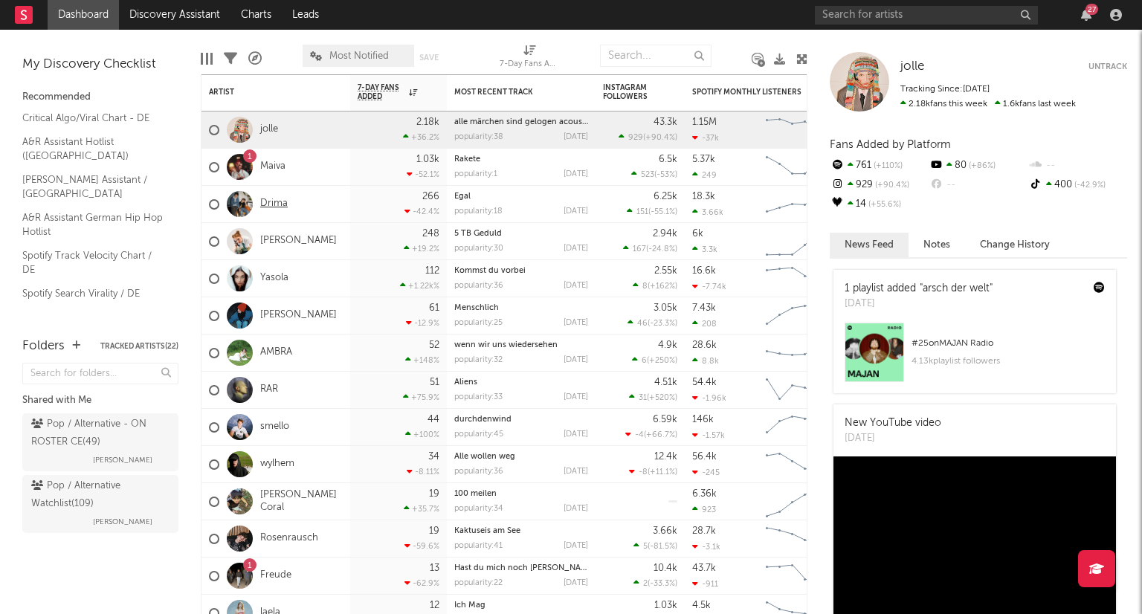
click at [276, 209] on link "Drima" at bounding box center [274, 204] width 28 height 13
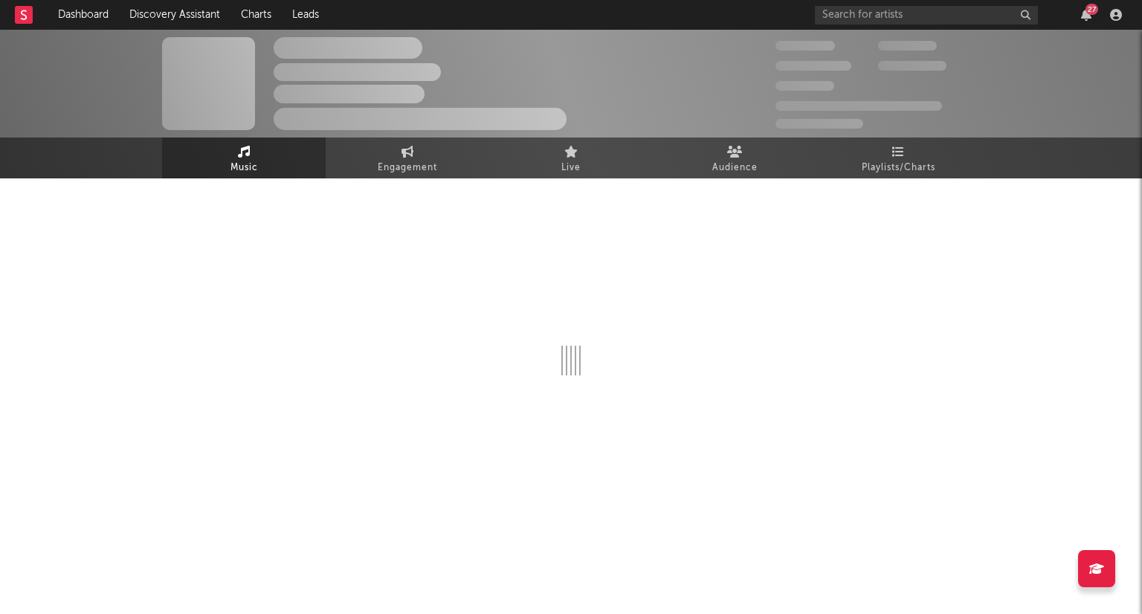
select select "6m"
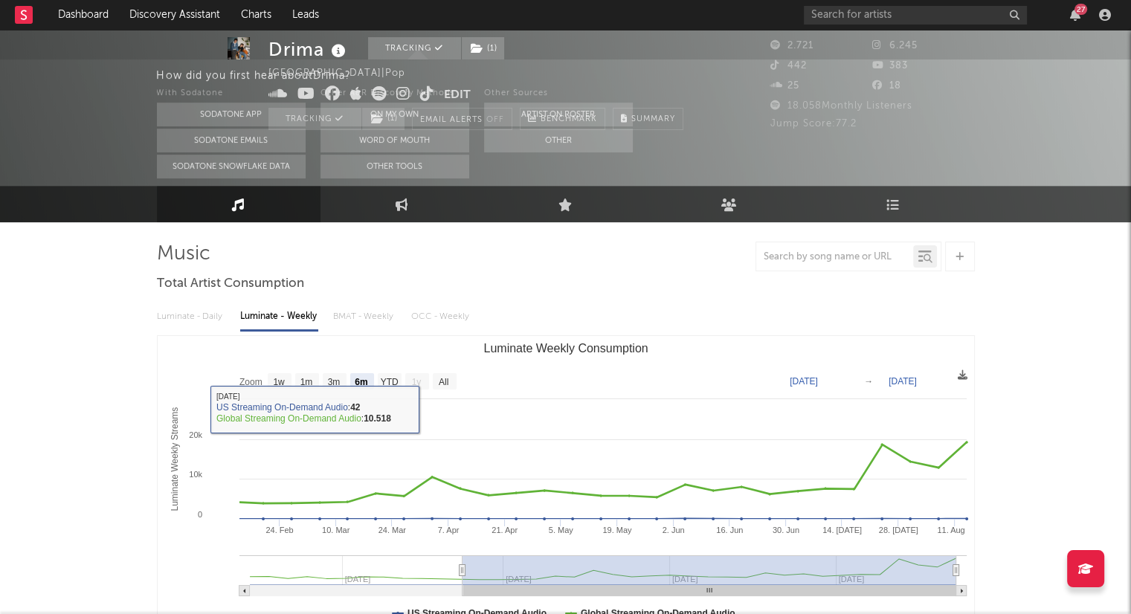
scroll to position [372, 0]
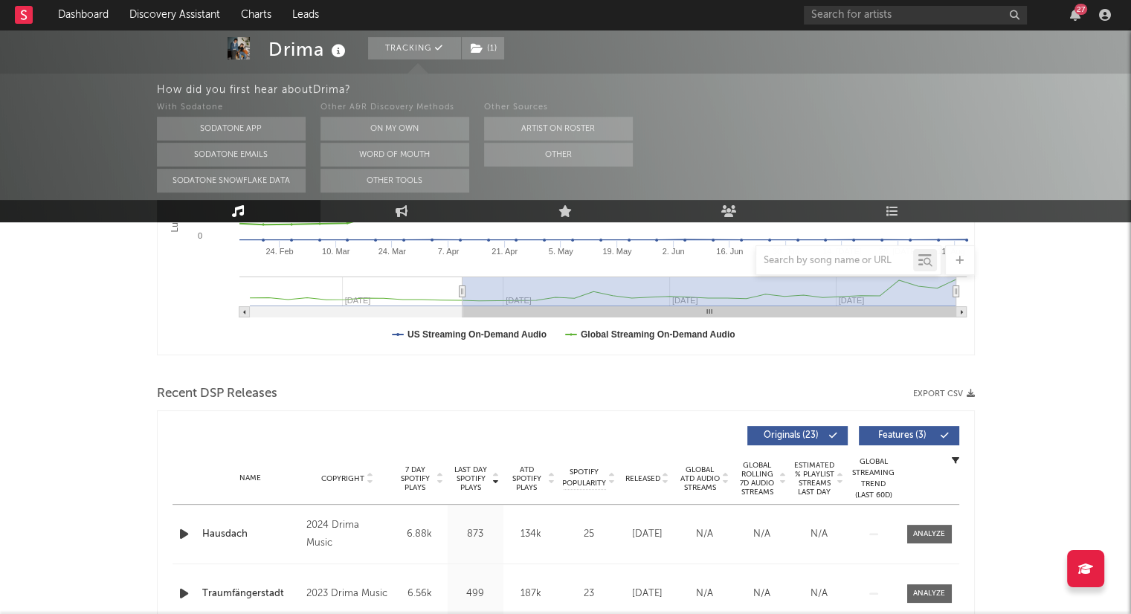
click at [181, 533] on icon "button" at bounding box center [184, 534] width 16 height 19
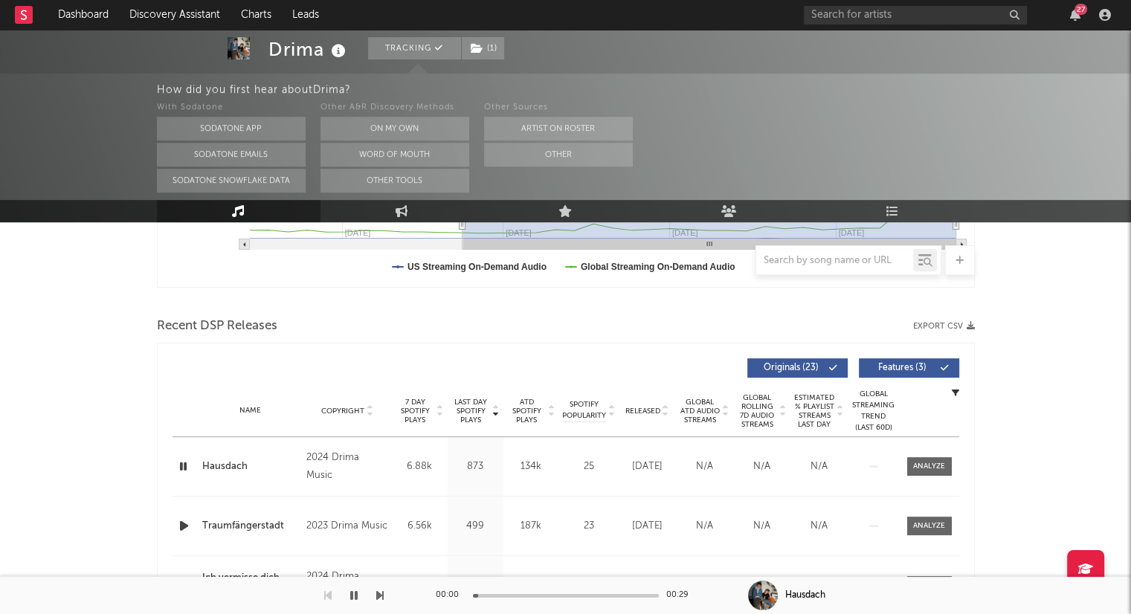
scroll to position [520, 0]
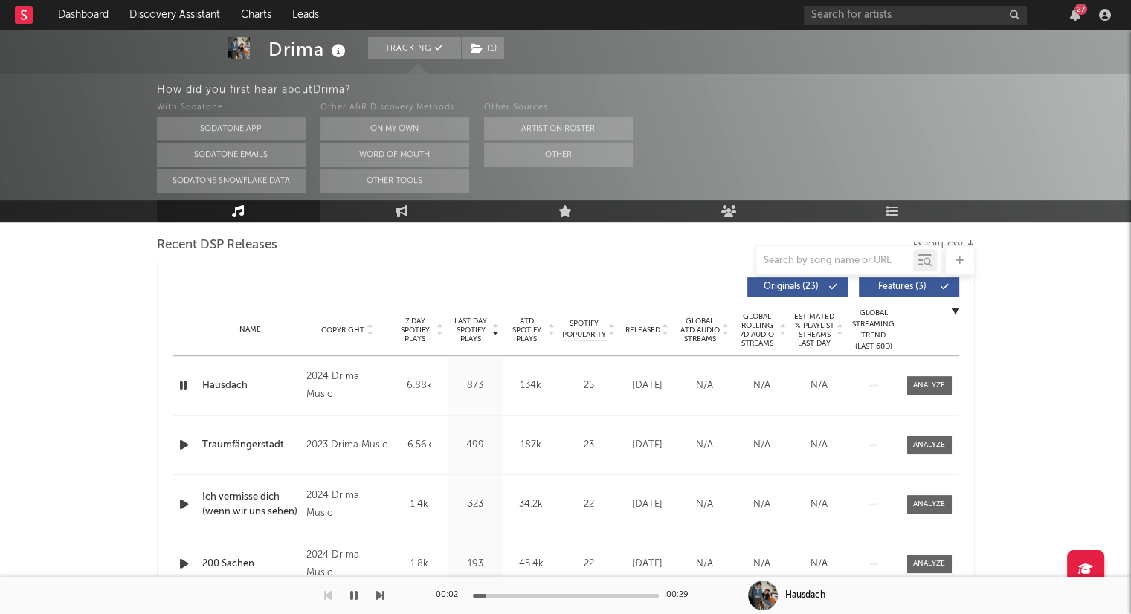
click at [665, 335] on div "Name Copyright Label Album Names Composer Names 7 Day Spotify Plays Last Day Sp…" at bounding box center [565, 330] width 787 height 52
click at [665, 334] on icon at bounding box center [665, 333] width 7 height 6
click at [191, 385] on div at bounding box center [185, 385] width 19 height 19
click at [184, 383] on icon "button" at bounding box center [184, 385] width 16 height 19
click at [108, 18] on link "Dashboard" at bounding box center [83, 15] width 71 height 30
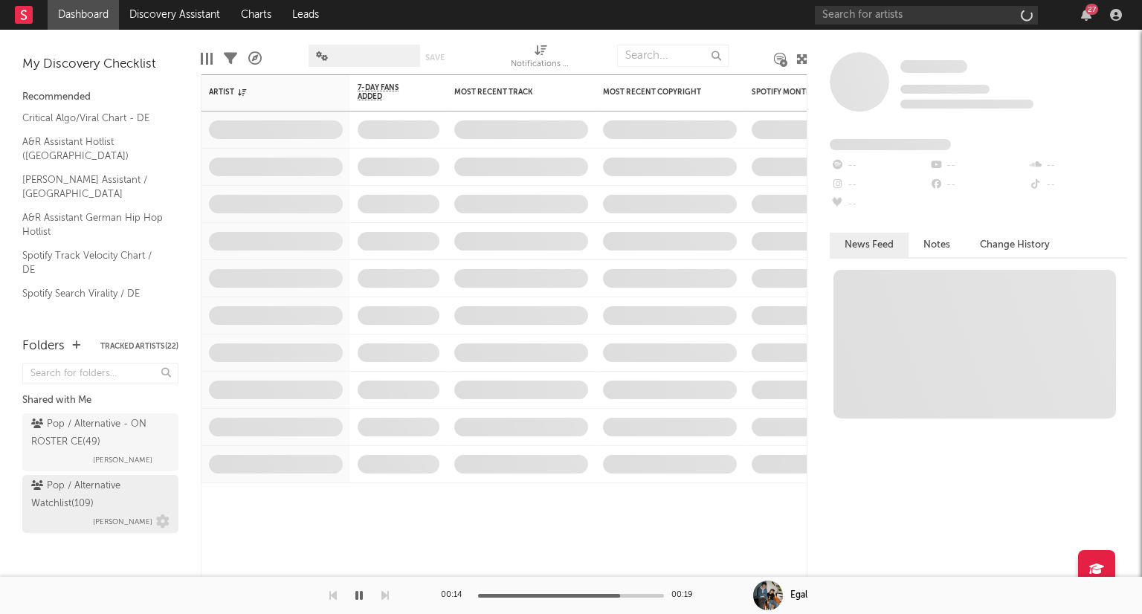
click at [115, 506] on div "Pop / Alternative Watchlist ( 109 )" at bounding box center [98, 495] width 135 height 36
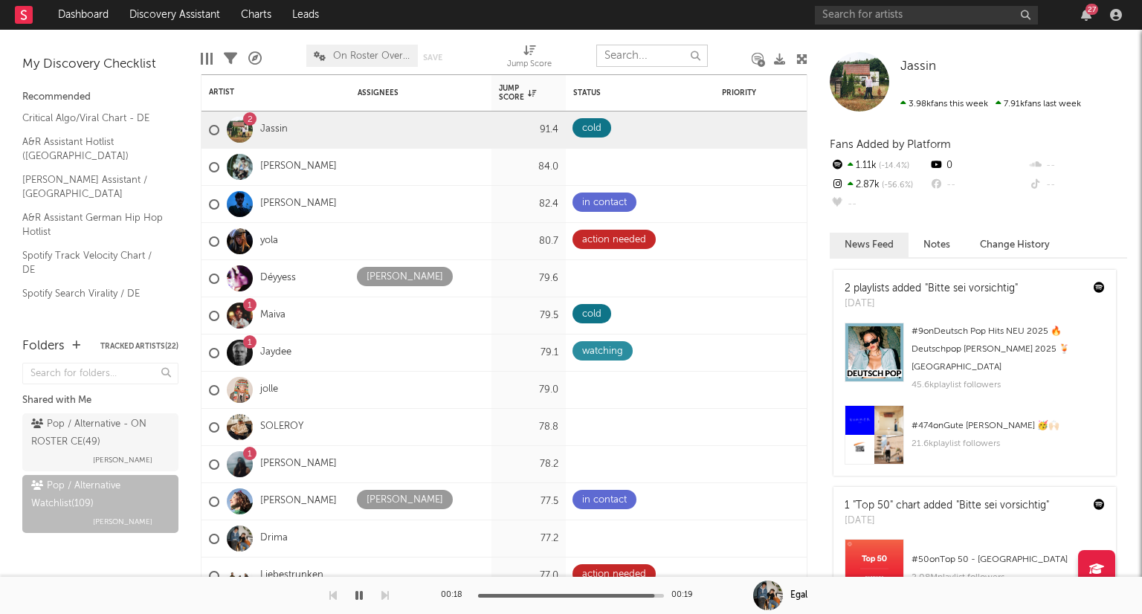
click at [643, 51] on input "text" at bounding box center [652, 56] width 112 height 22
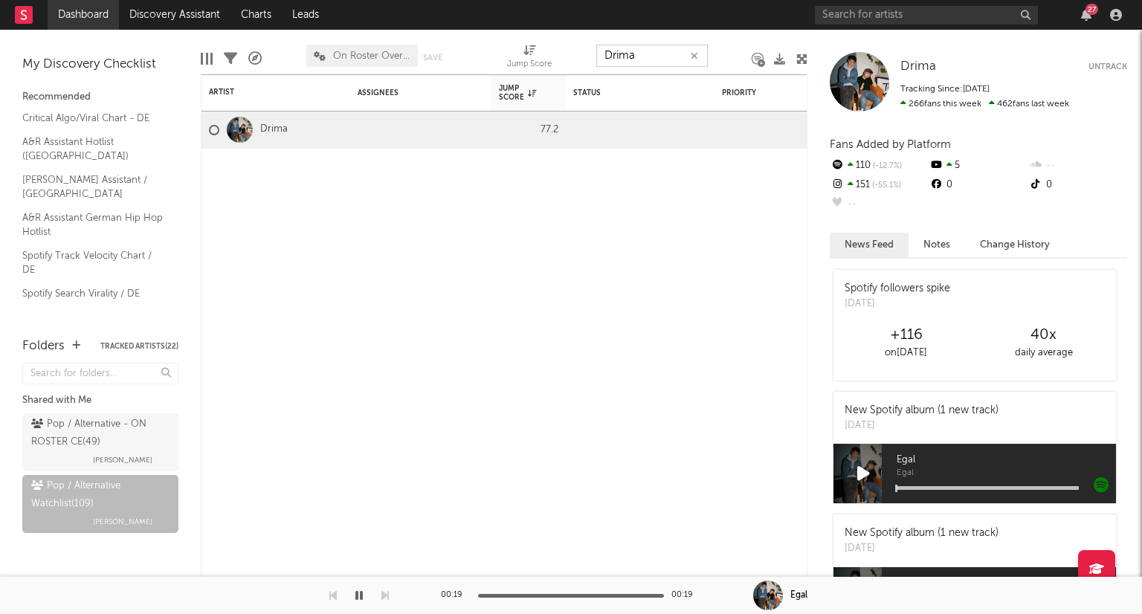
type input "Drima"
click at [107, 16] on link "Dashboard" at bounding box center [83, 15] width 71 height 30
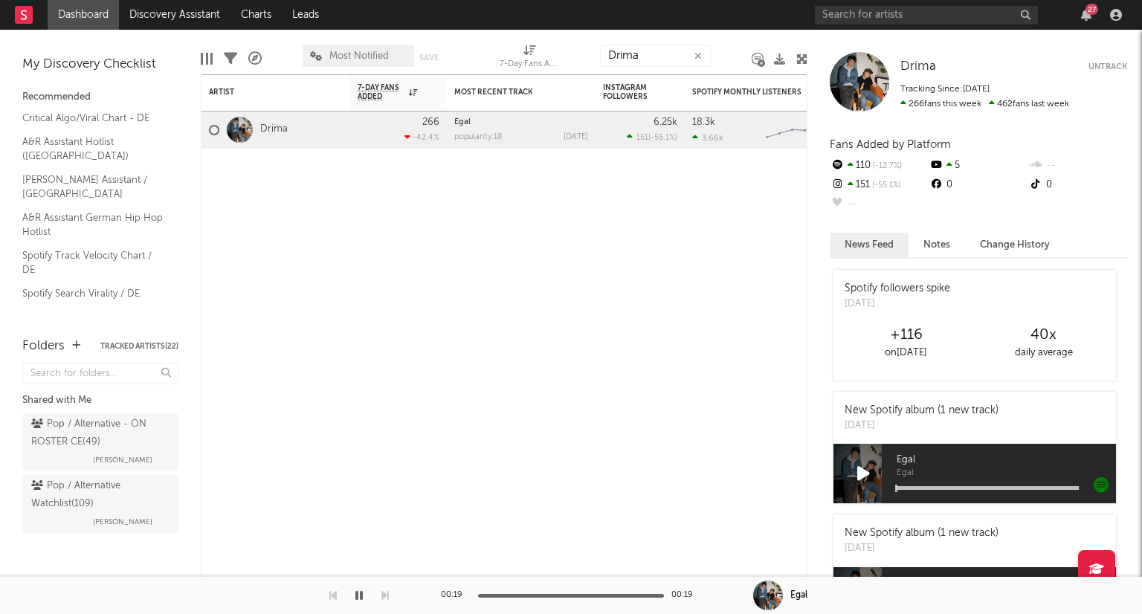
click at [71, 13] on link "Dashboard" at bounding box center [83, 15] width 71 height 30
click at [1086, 11] on div "27" at bounding box center [1091, 9] width 13 height 11
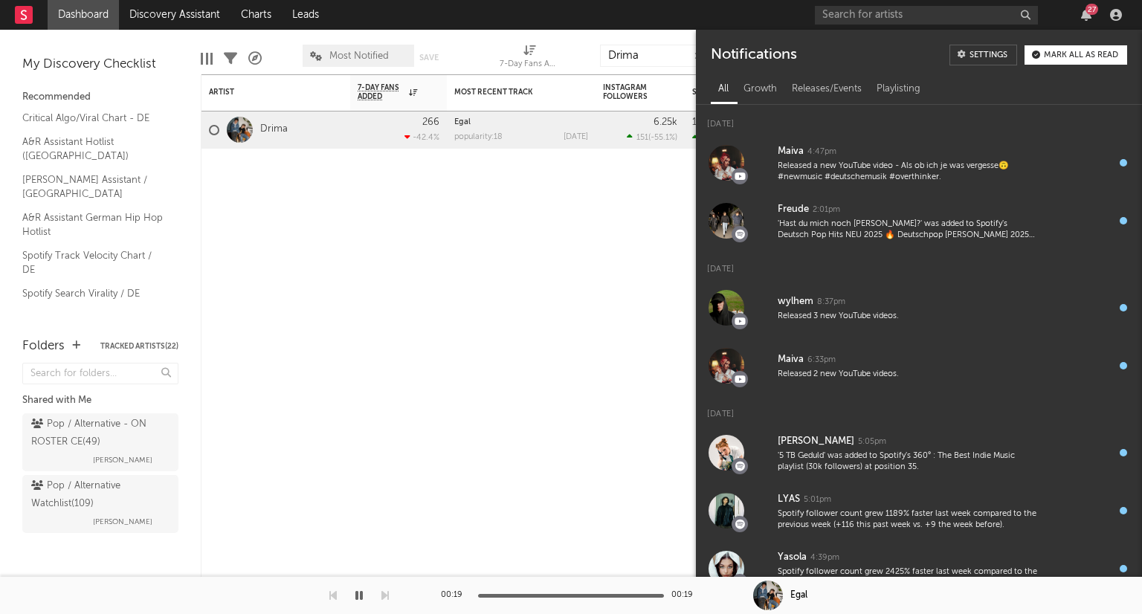
click at [1064, 51] on div "Mark all as read" at bounding box center [1081, 55] width 74 height 8
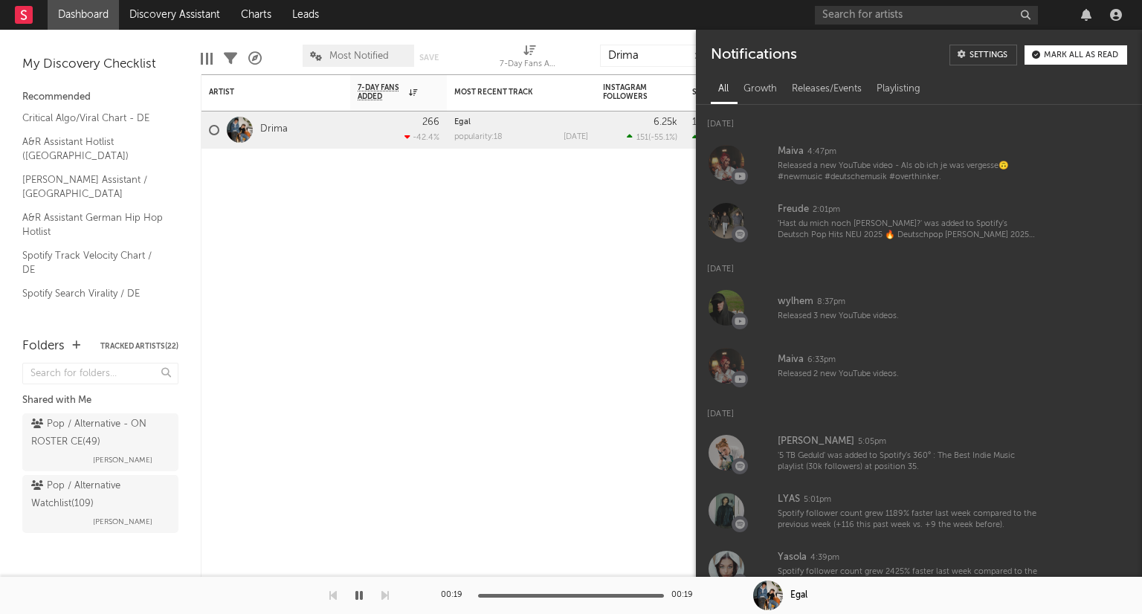
click at [978, 81] on div "All Growth Releases/Events Playlisting" at bounding box center [919, 89] width 416 height 25
click at [1067, 43] on div "Notifications Settings Mark all as read" at bounding box center [919, 49] width 446 height 39
click at [1071, 53] on div "Mark all as read" at bounding box center [1081, 55] width 74 height 8
click at [1082, 16] on icon "button" at bounding box center [1086, 15] width 10 height 12
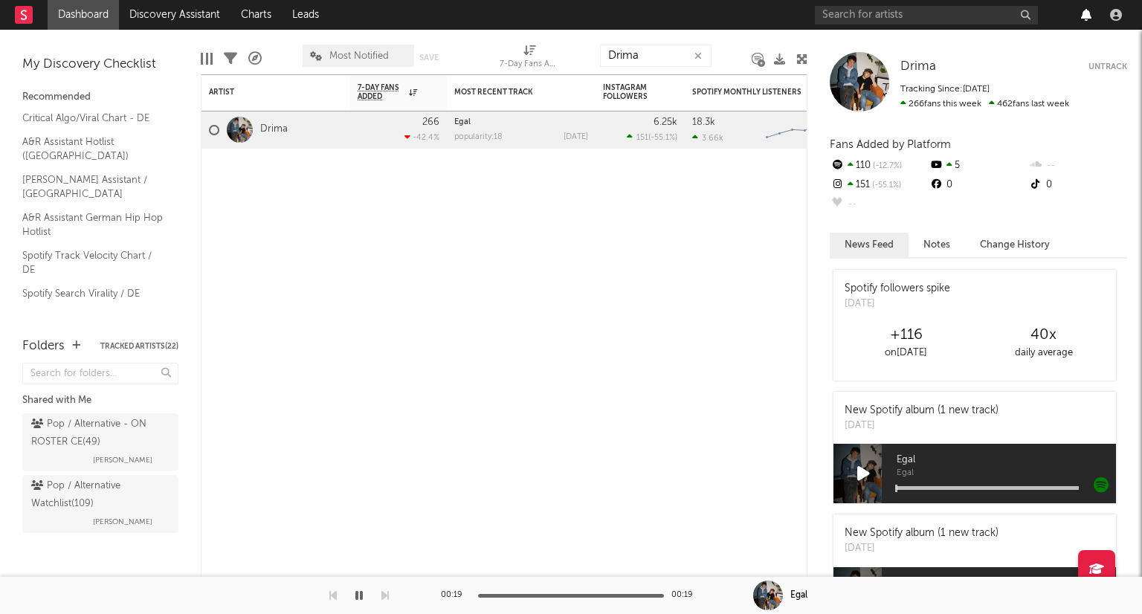
click at [1085, 17] on icon "button" at bounding box center [1086, 15] width 10 height 12
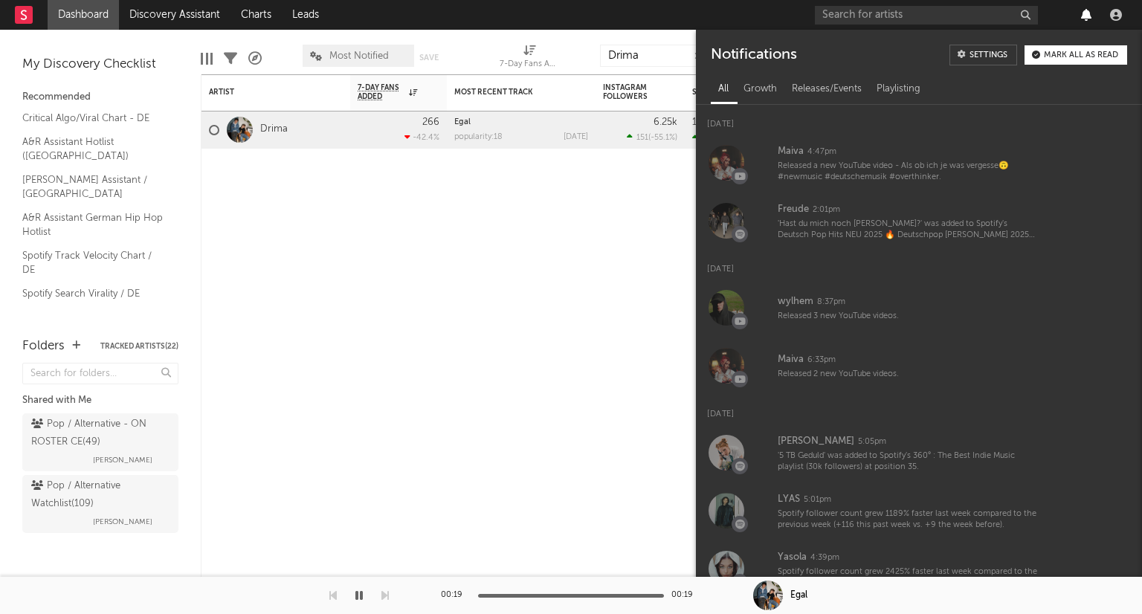
click at [1085, 17] on icon "button" at bounding box center [1086, 15] width 10 height 12
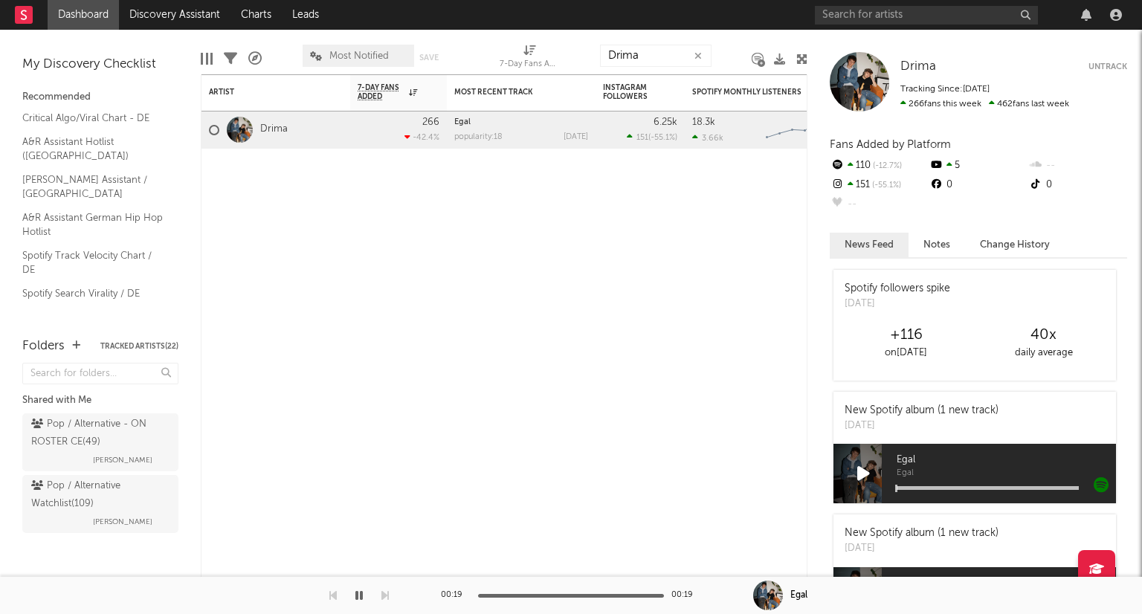
click at [87, 13] on link "Dashboard" at bounding box center [83, 15] width 71 height 30
click at [698, 51] on icon "button" at bounding box center [697, 56] width 7 height 10
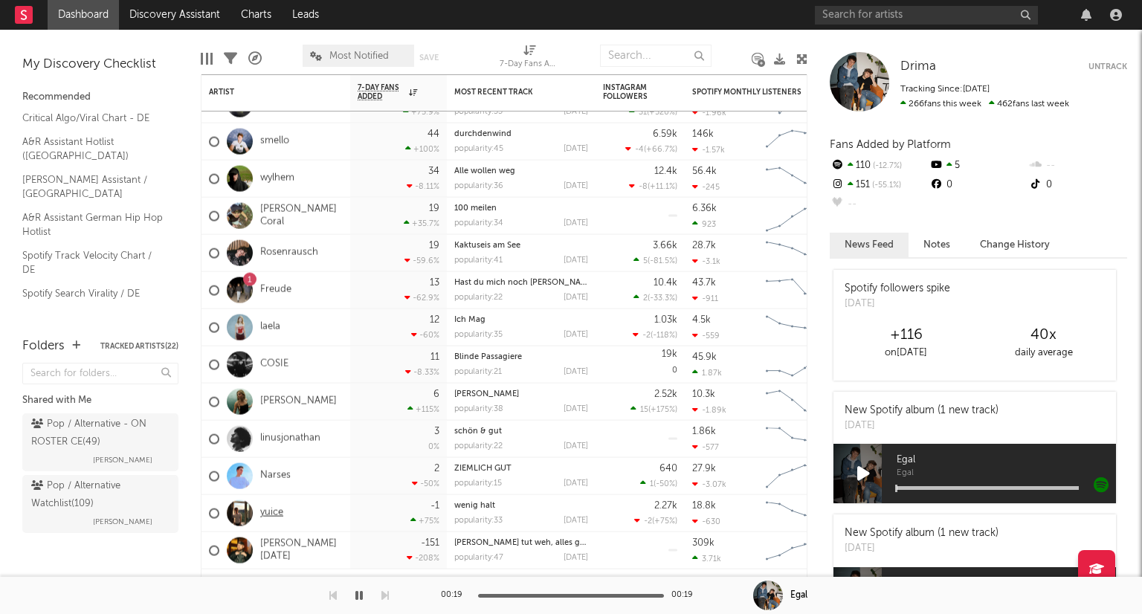
click at [271, 512] on link "yuice" at bounding box center [271, 513] width 23 height 13
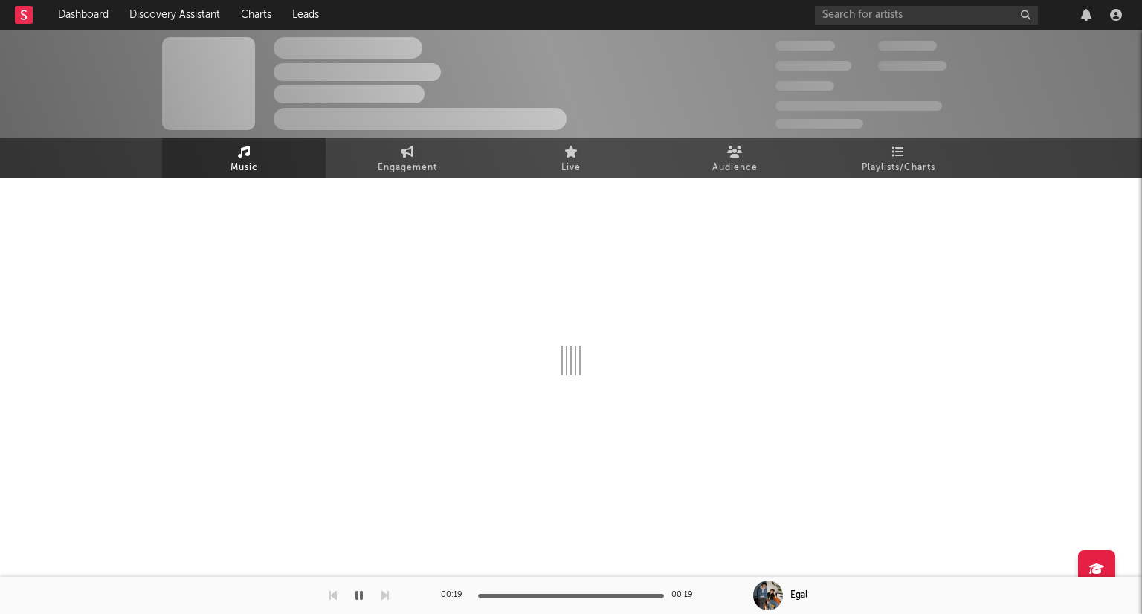
select select "6m"
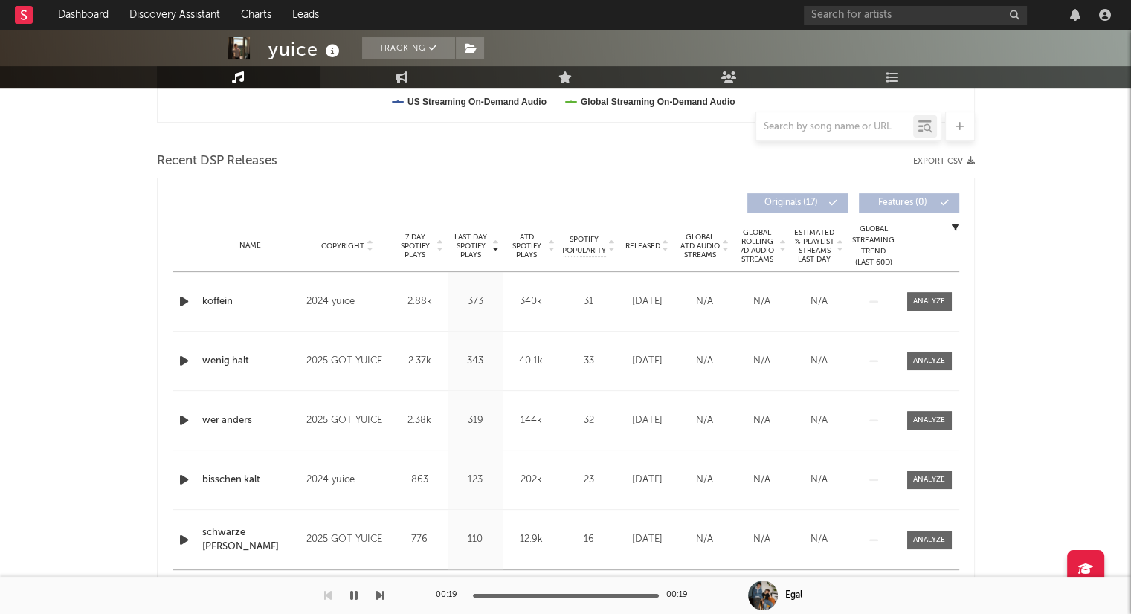
scroll to position [595, 0]
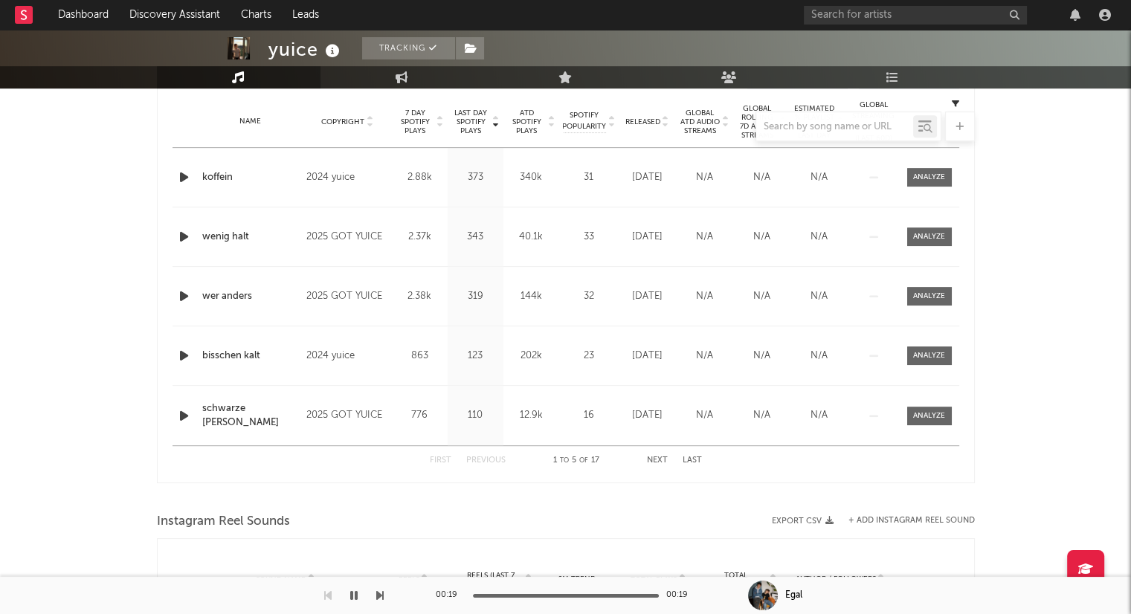
click at [177, 178] on icon "button" at bounding box center [184, 177] width 16 height 19
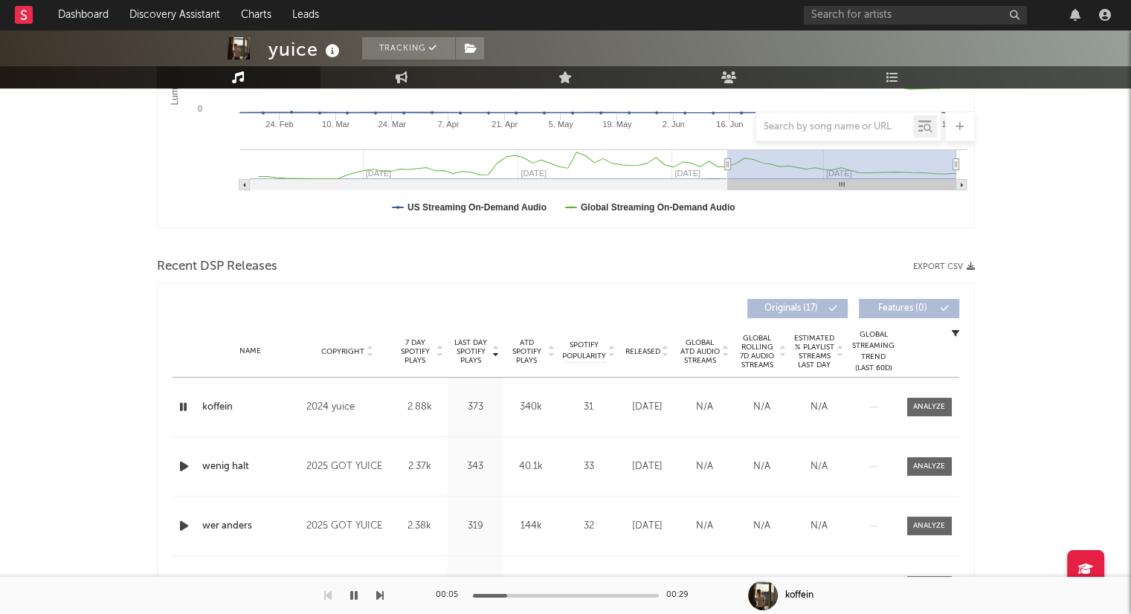
scroll to position [372, 0]
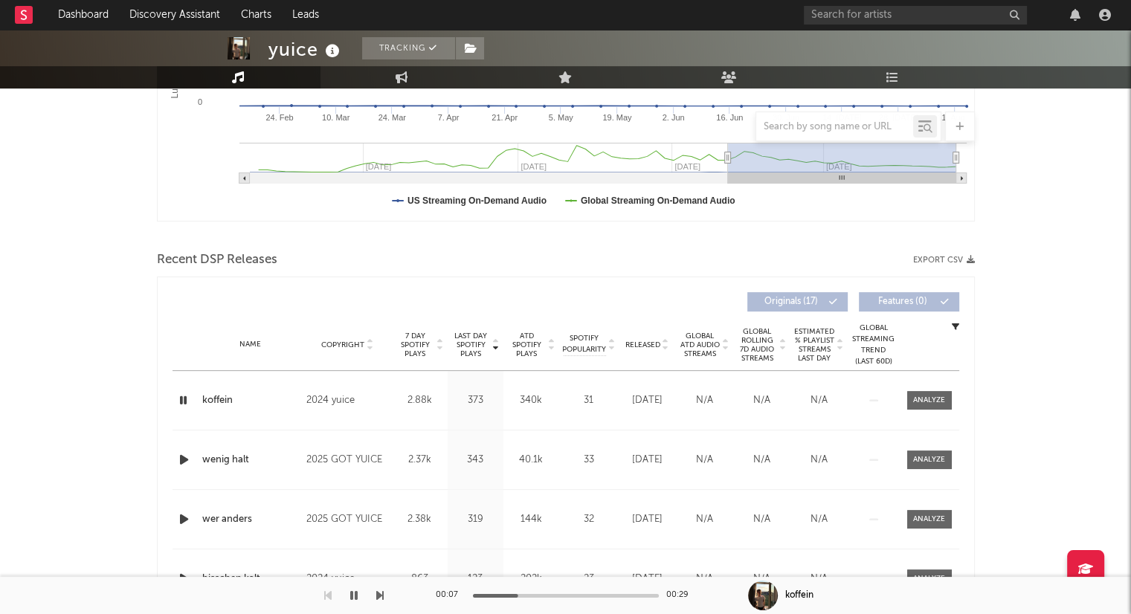
click at [662, 348] on icon at bounding box center [665, 348] width 7 height 6
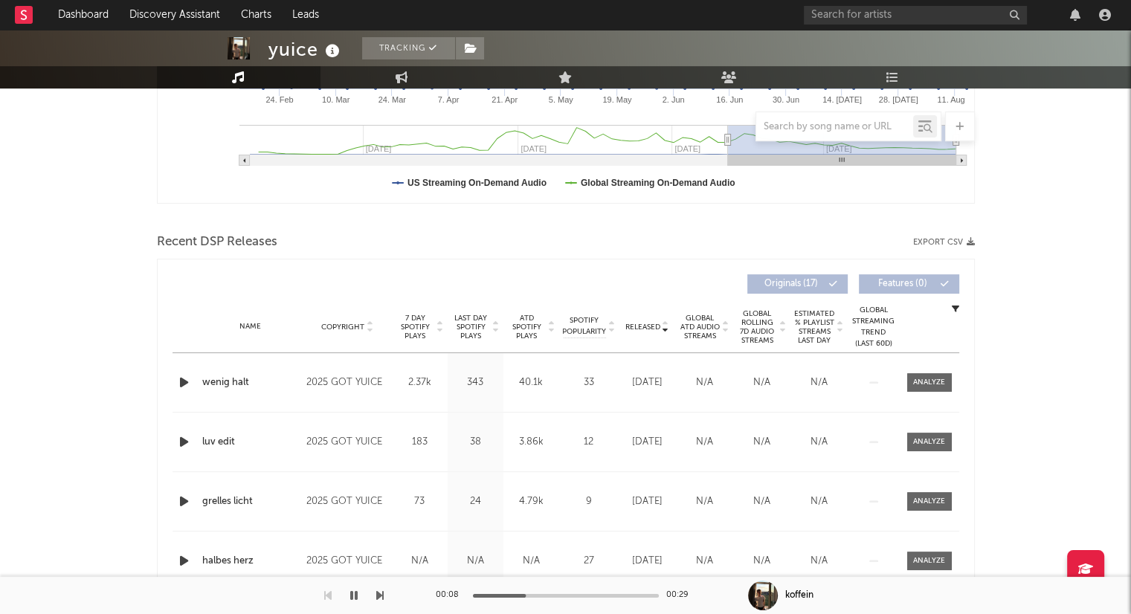
scroll to position [520, 0]
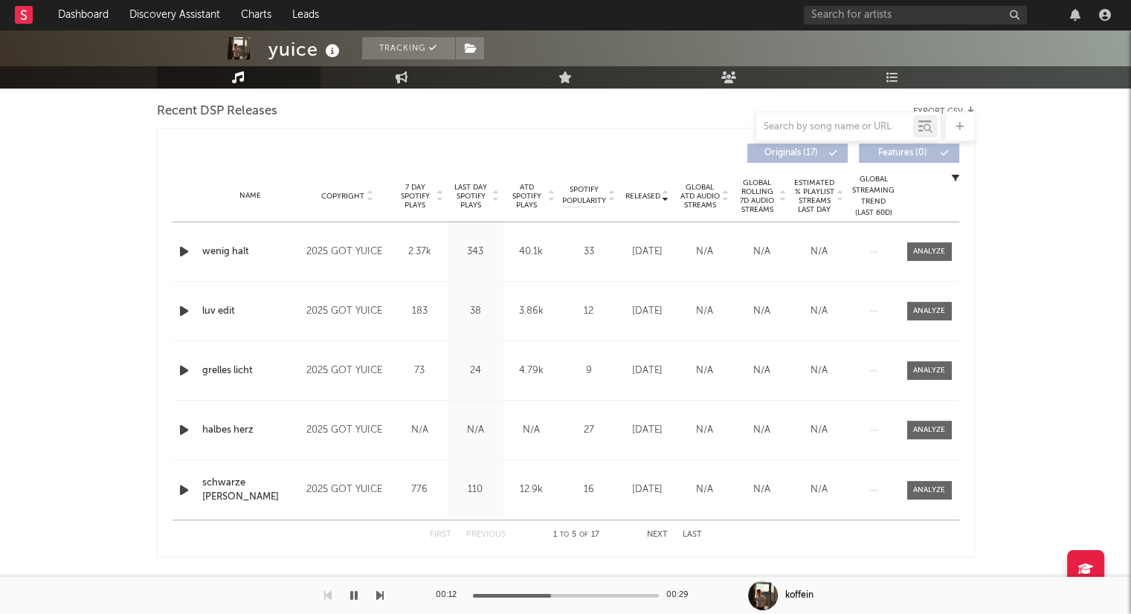
click at [196, 251] on div at bounding box center [185, 251] width 26 height 19
click at [183, 253] on icon "button" at bounding box center [184, 251] width 16 height 19
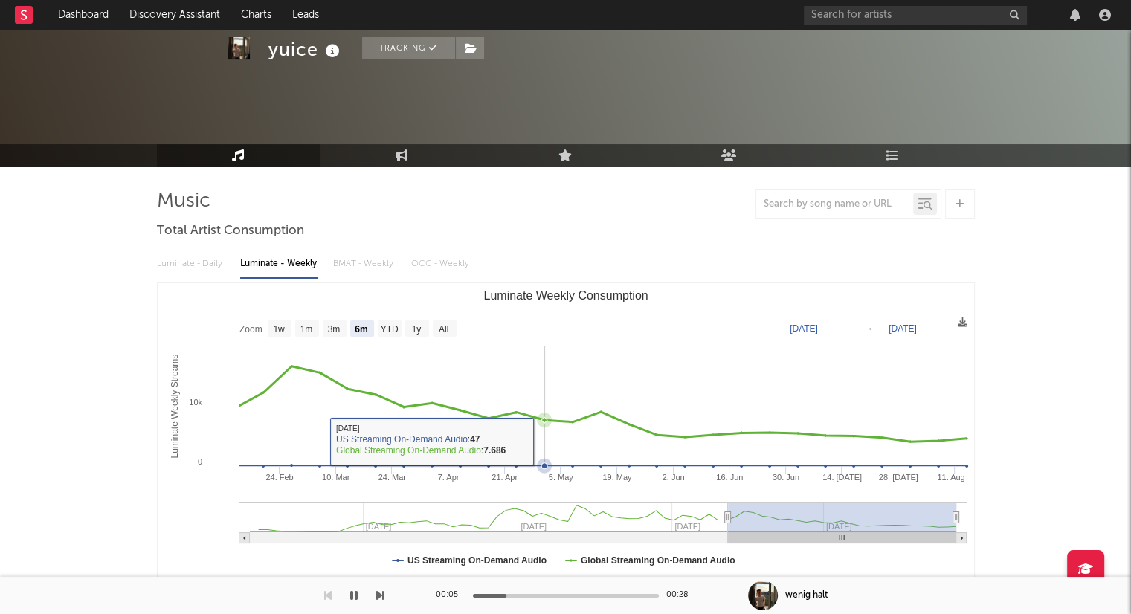
scroll to position [0, 0]
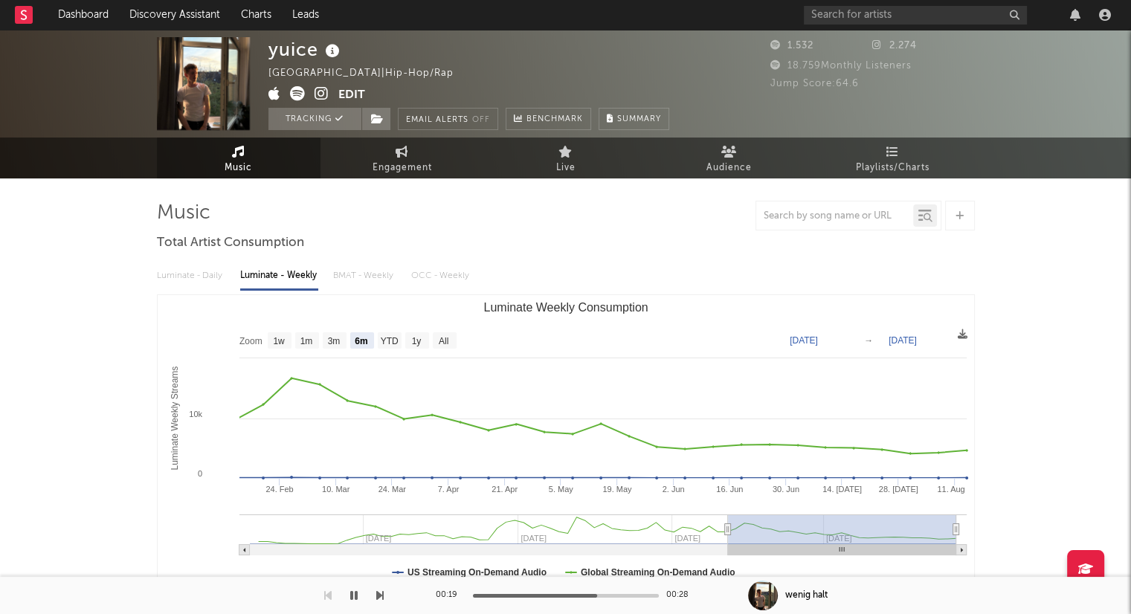
click at [357, 598] on icon "button" at bounding box center [353, 596] width 7 height 12
